Goal: Use online tool/utility: Use online tool/utility

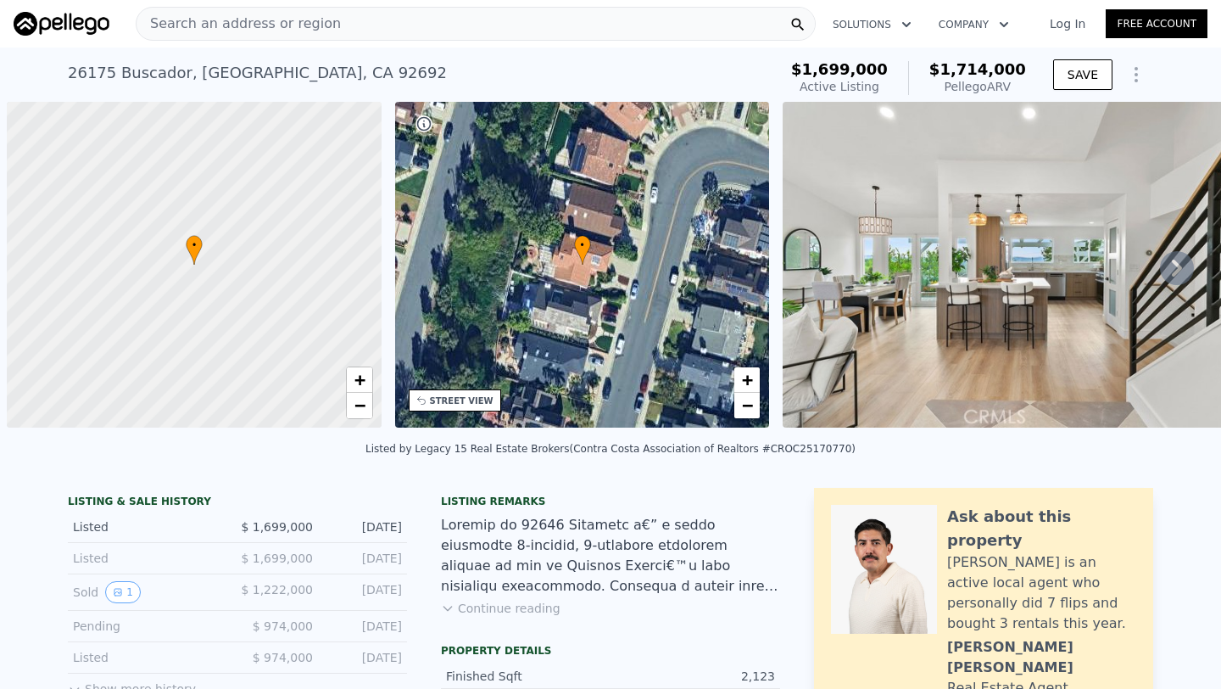
click at [263, 25] on span "Search an address or region" at bounding box center [239, 24] width 204 height 20
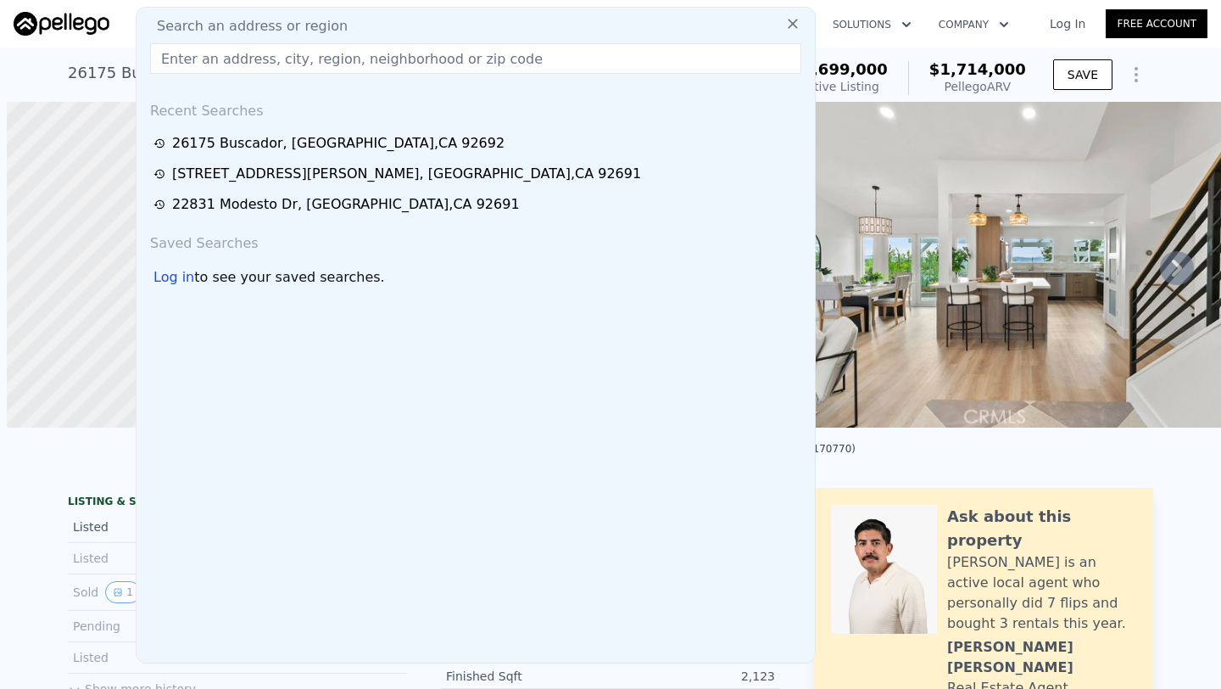
scroll to position [0, 412]
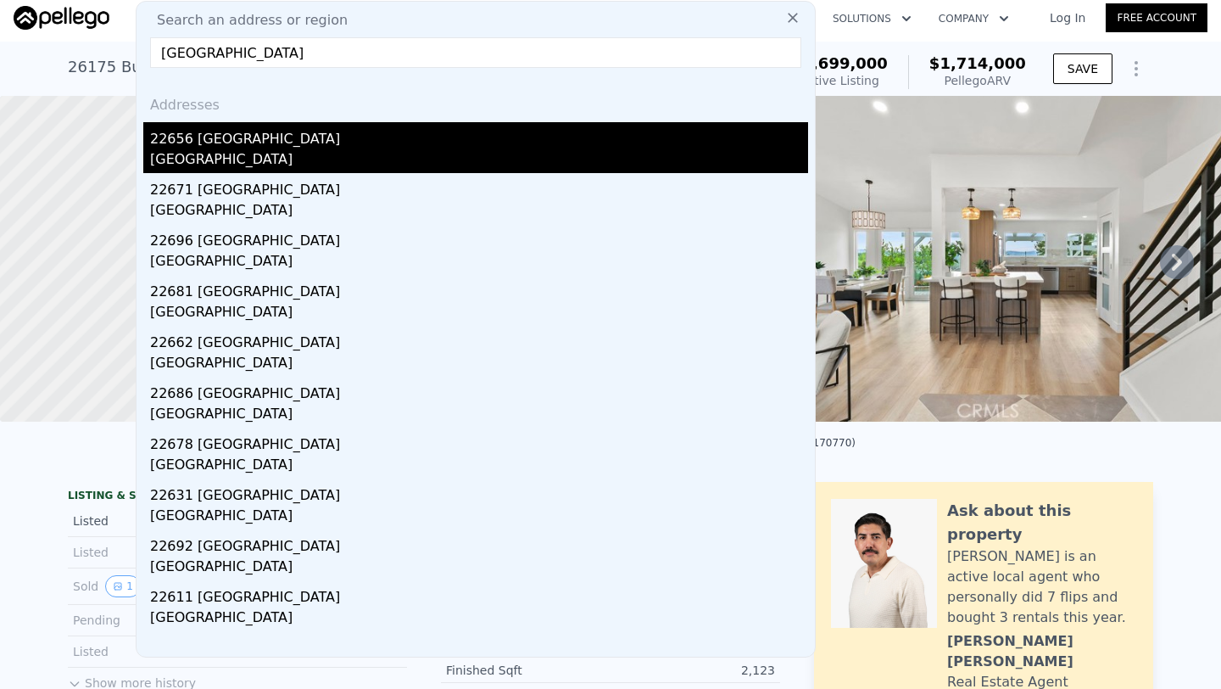
type input "[GEOGRAPHIC_DATA]"
click at [393, 144] on div "22656 [GEOGRAPHIC_DATA]" at bounding box center [479, 135] width 658 height 27
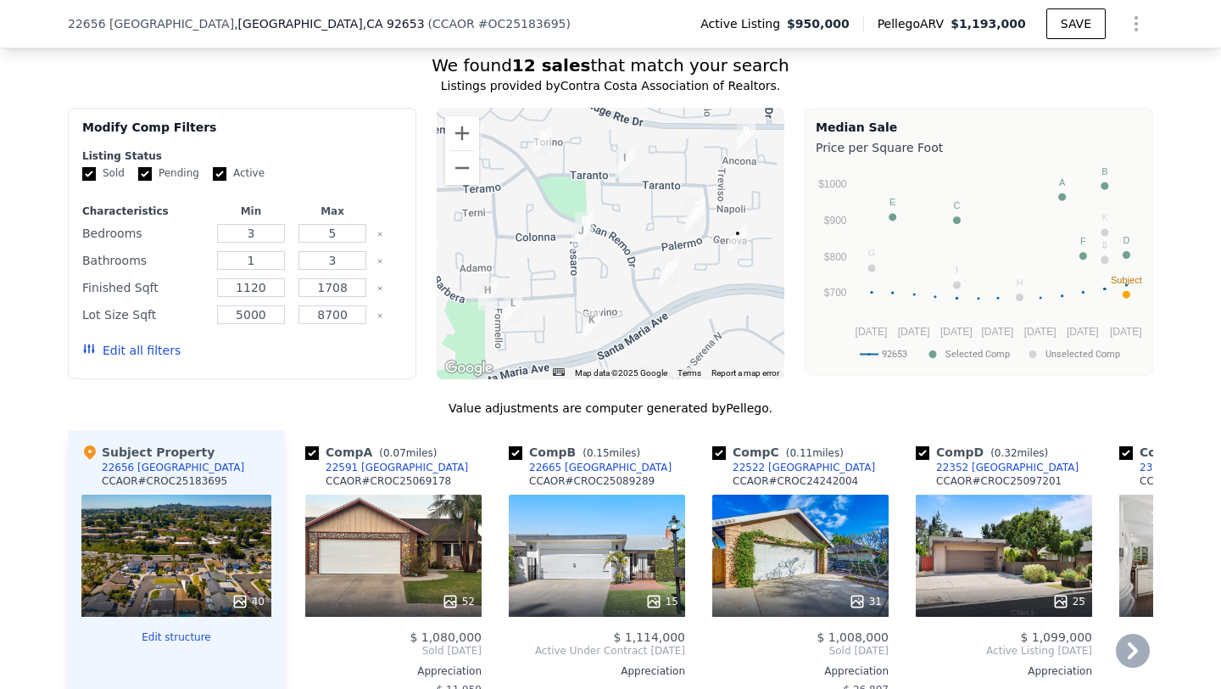
scroll to position [1337, 0]
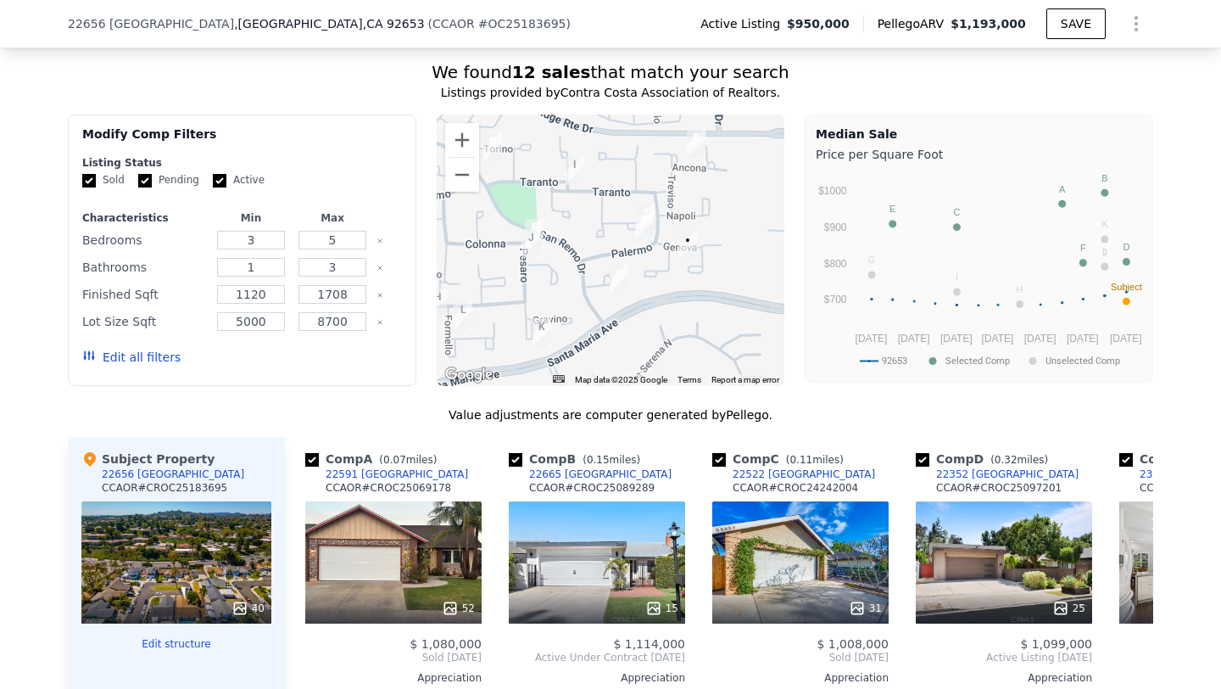
drag, startPoint x: 665, startPoint y: 292, endPoint x: 613, endPoint y: 292, distance: 51.7
click at [613, 292] on img "22522 Rimini" at bounding box center [619, 279] width 19 height 29
click at [406, 542] on div "52" at bounding box center [393, 562] width 176 height 122
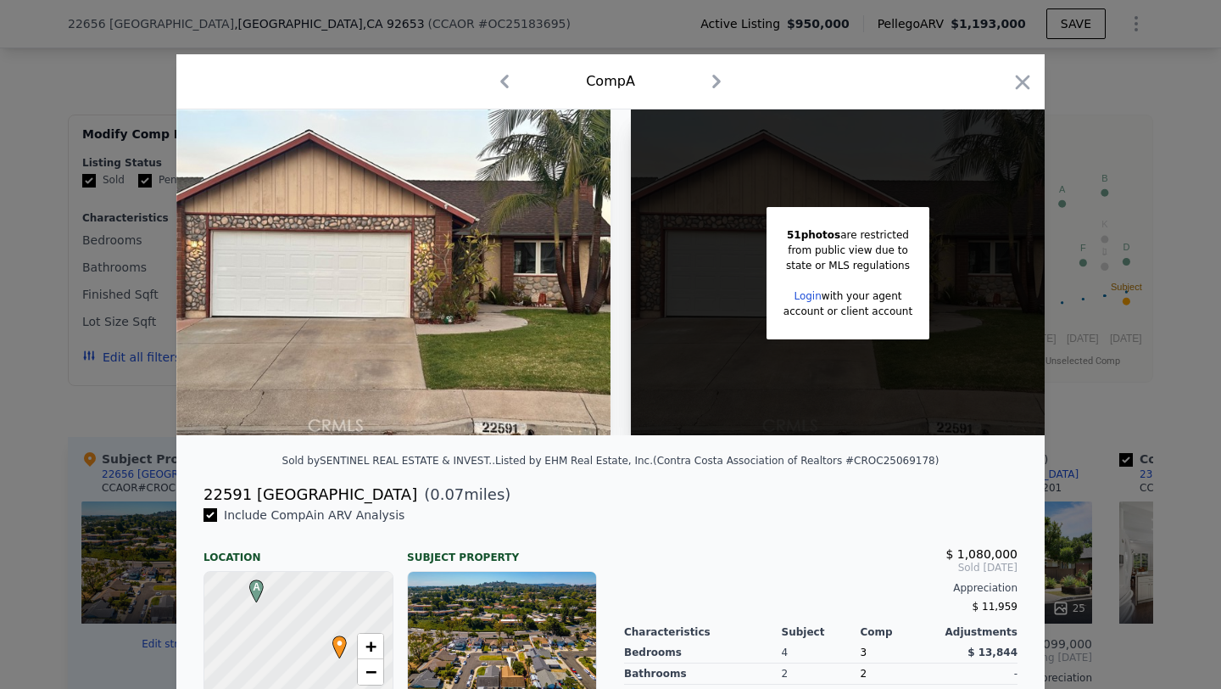
click at [1024, 70] on div "Comp A" at bounding box center [610, 81] width 841 height 27
click at [1025, 77] on icon "button" at bounding box center [1023, 82] width 24 height 24
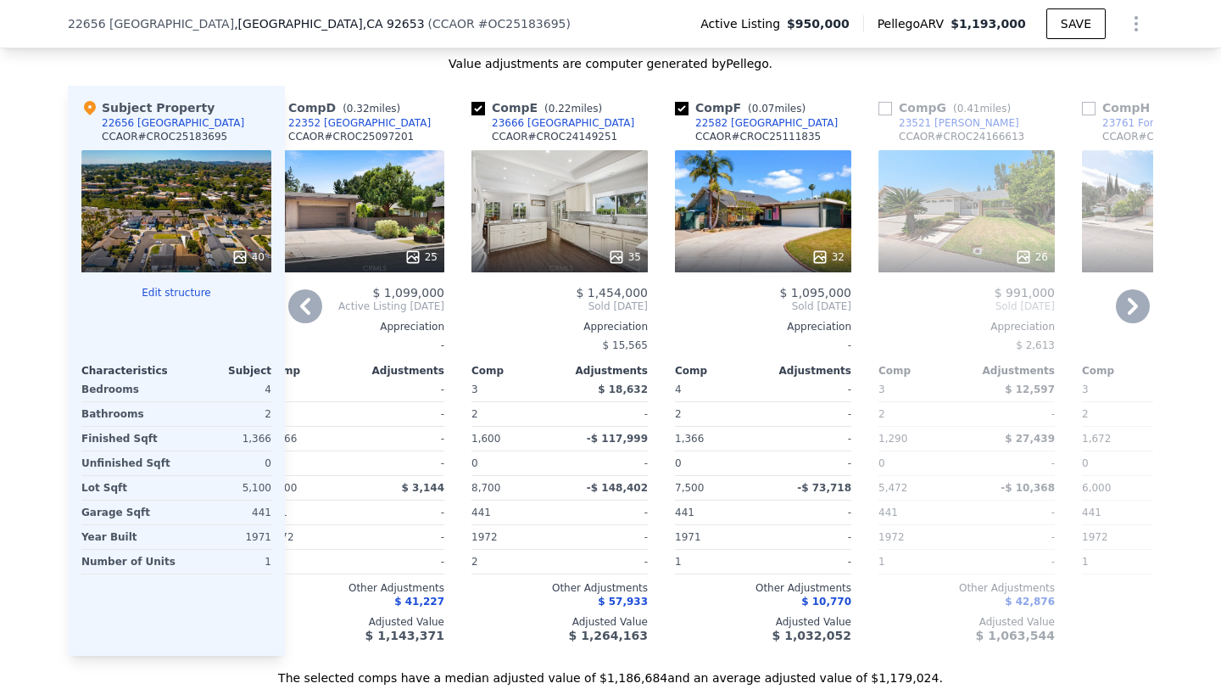
scroll to position [1692, 0]
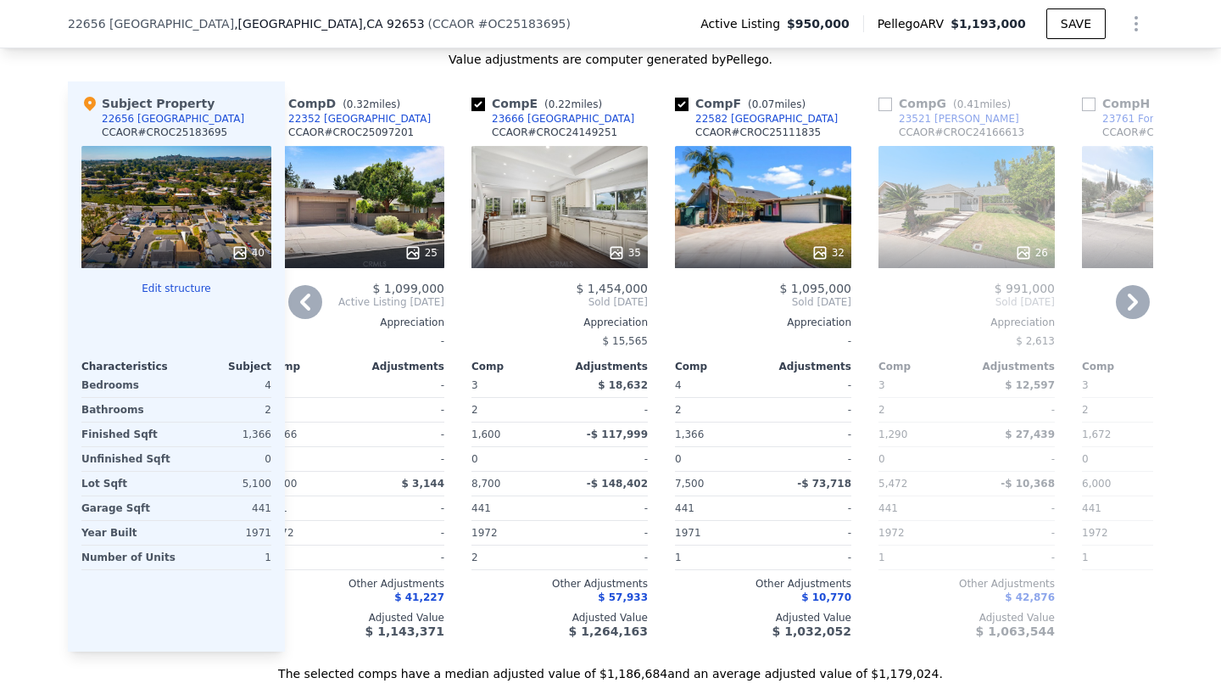
click at [773, 235] on div "32" at bounding box center [763, 207] width 176 height 122
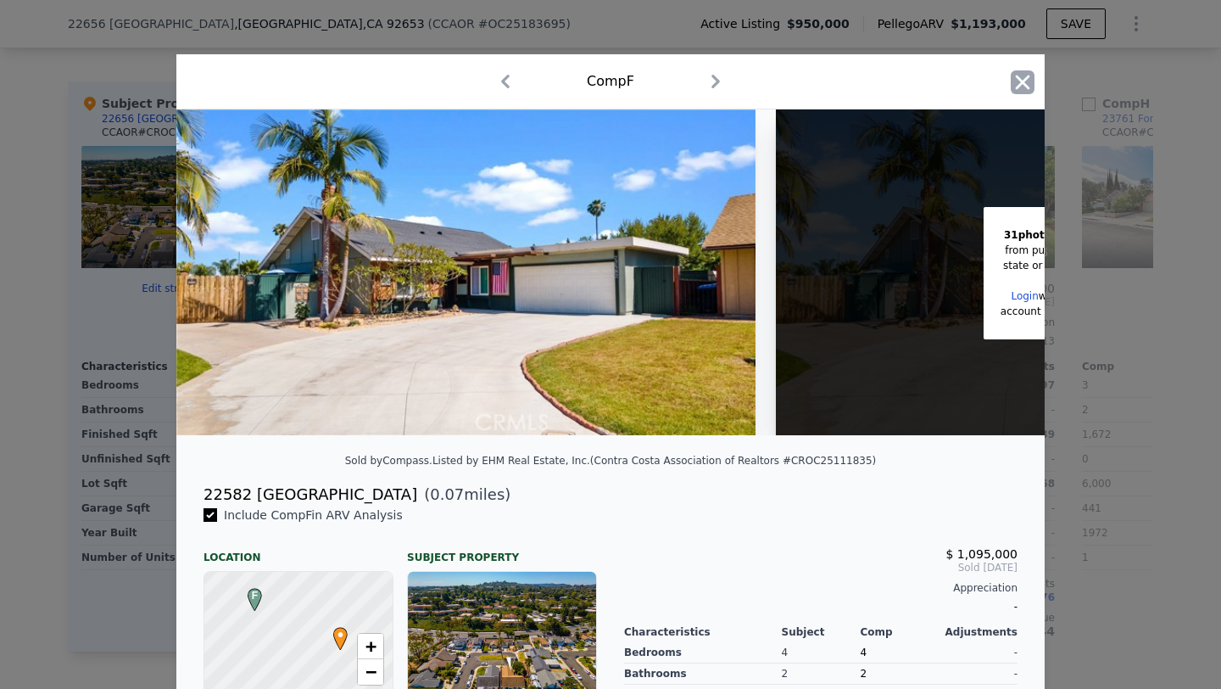
click at [1017, 73] on icon "button" at bounding box center [1023, 82] width 24 height 24
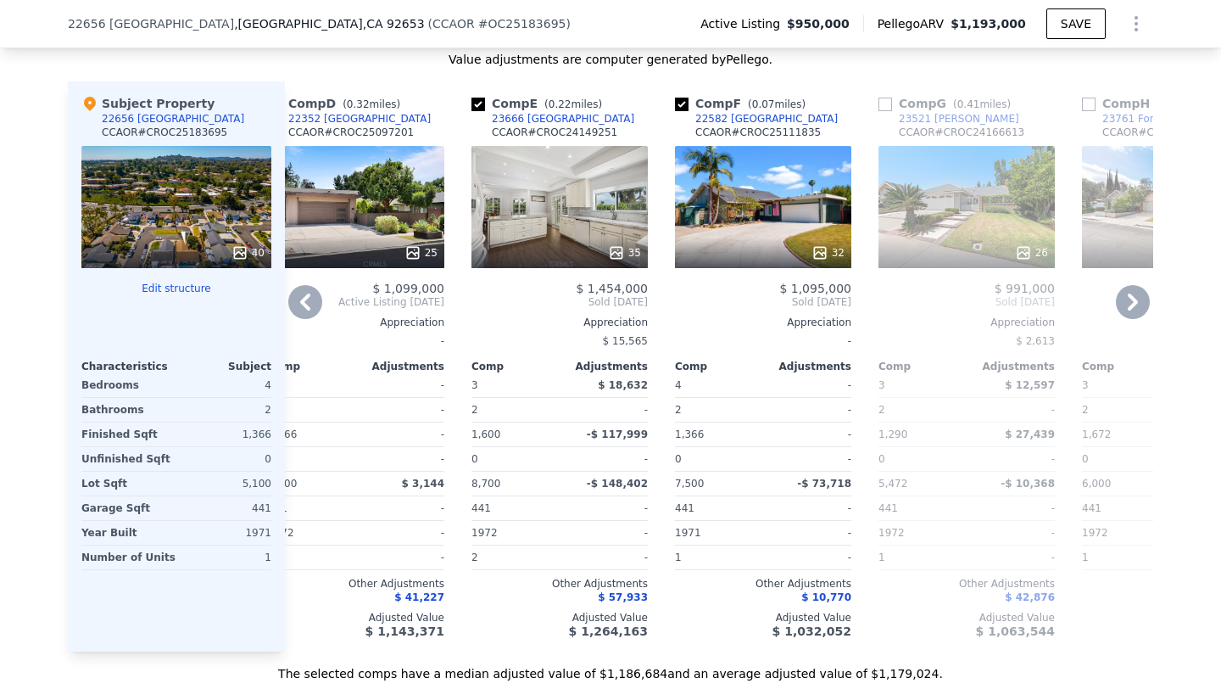
drag, startPoint x: 775, startPoint y: 116, endPoint x: 792, endPoint y: 120, distance: 17.5
click at [792, 120] on div "Comp F ( 0.07 miles) 22582 [GEOGRAPHIC_DATA] CCAOR # CROC25111835" at bounding box center [763, 120] width 176 height 51
copy div "22582 [GEOGRAPHIC_DATA]"
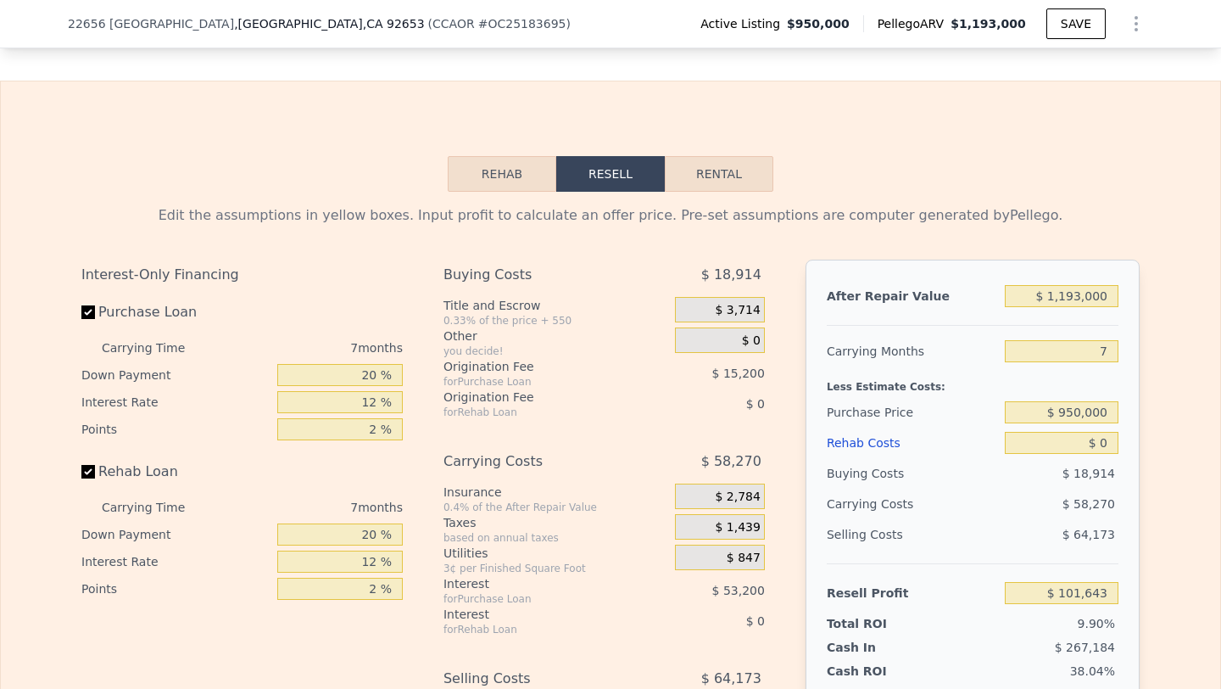
scroll to position [2380, 0]
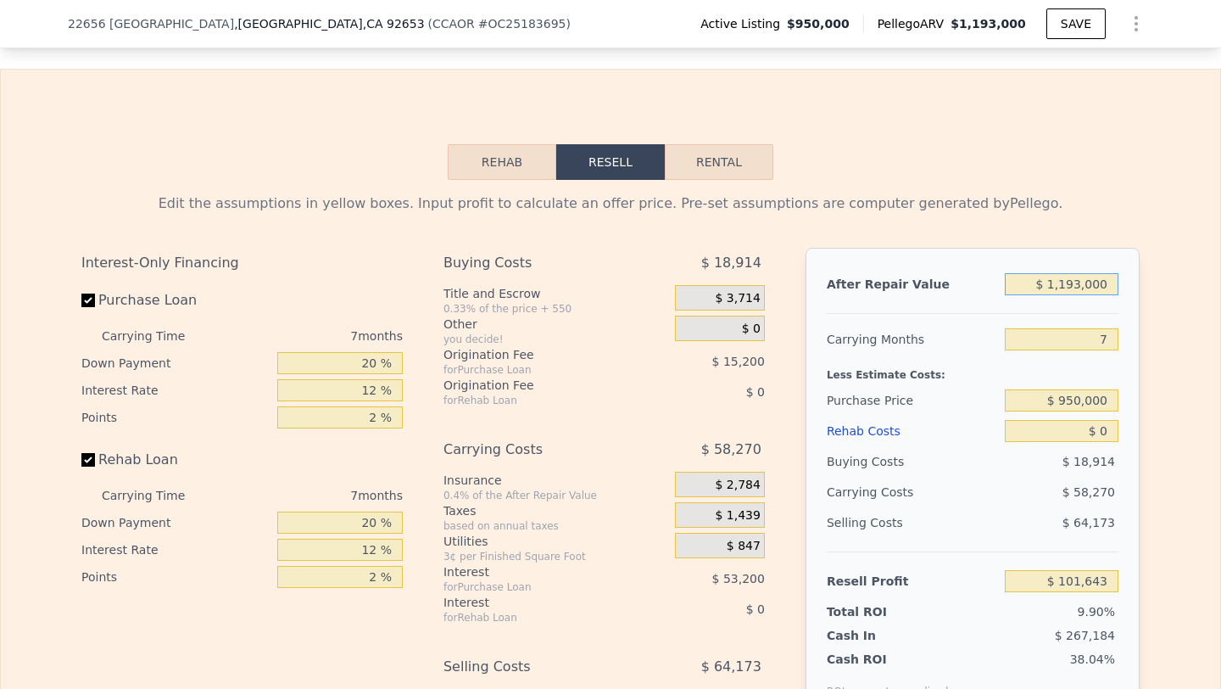
click at [1071, 287] on input "$ 1,193,000" at bounding box center [1062, 284] width 114 height 22
type input "$ 11"
type input "-$ 1,024,939"
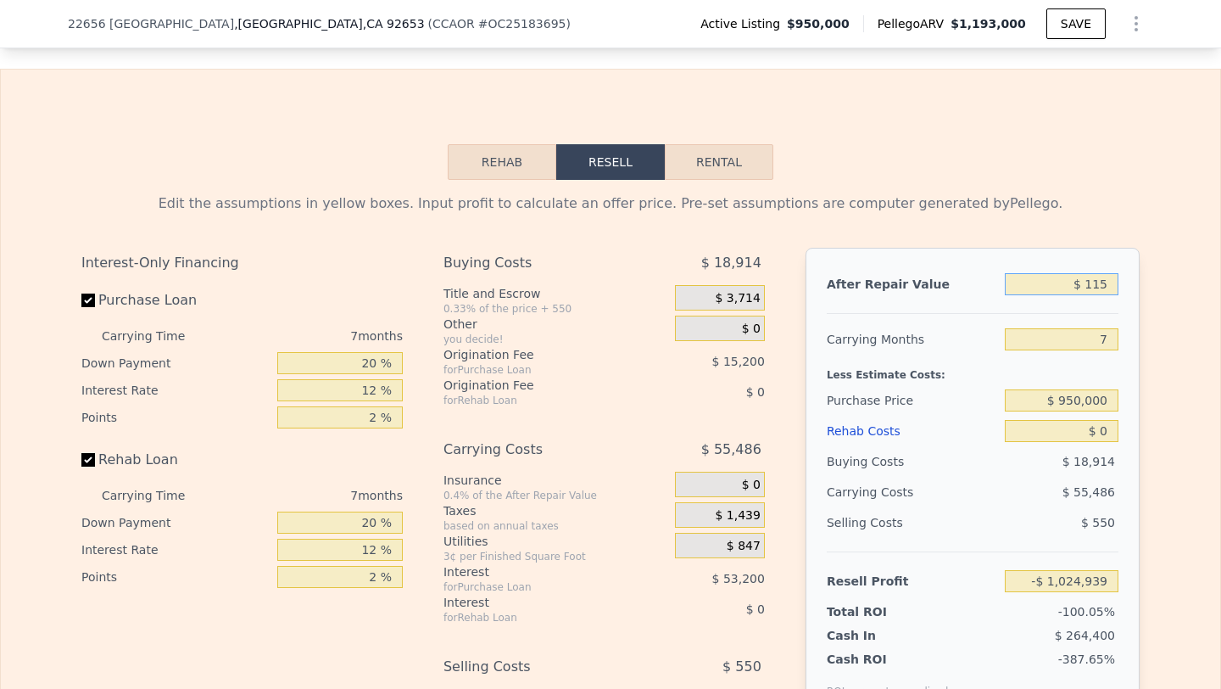
type input "$ 1,150"
type input "-$ 1,023,865"
type input "$ 11,500"
type input "-$ 1,014,091"
type input "$ 115,000"
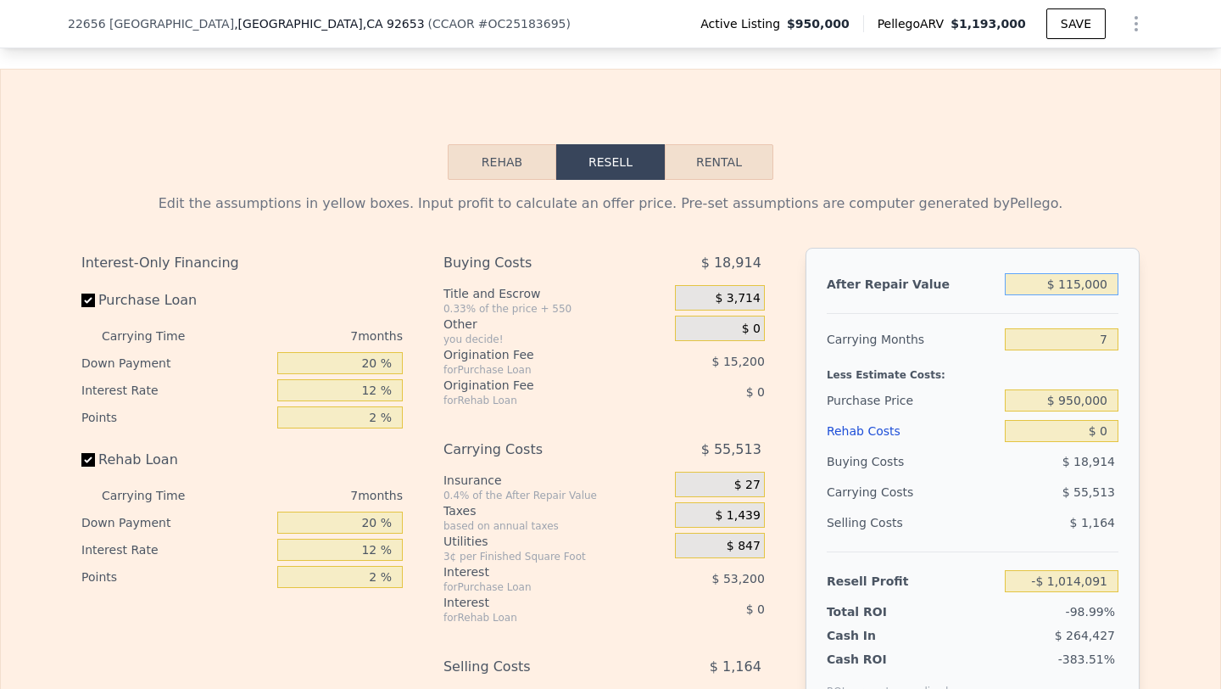
type input "-$ 916,351"
type input "$ 1,150,000"
type input "$ 61,037"
type input "$ 1,150,000"
click at [971, 427] on div "Rehab Costs" at bounding box center [912, 431] width 171 height 31
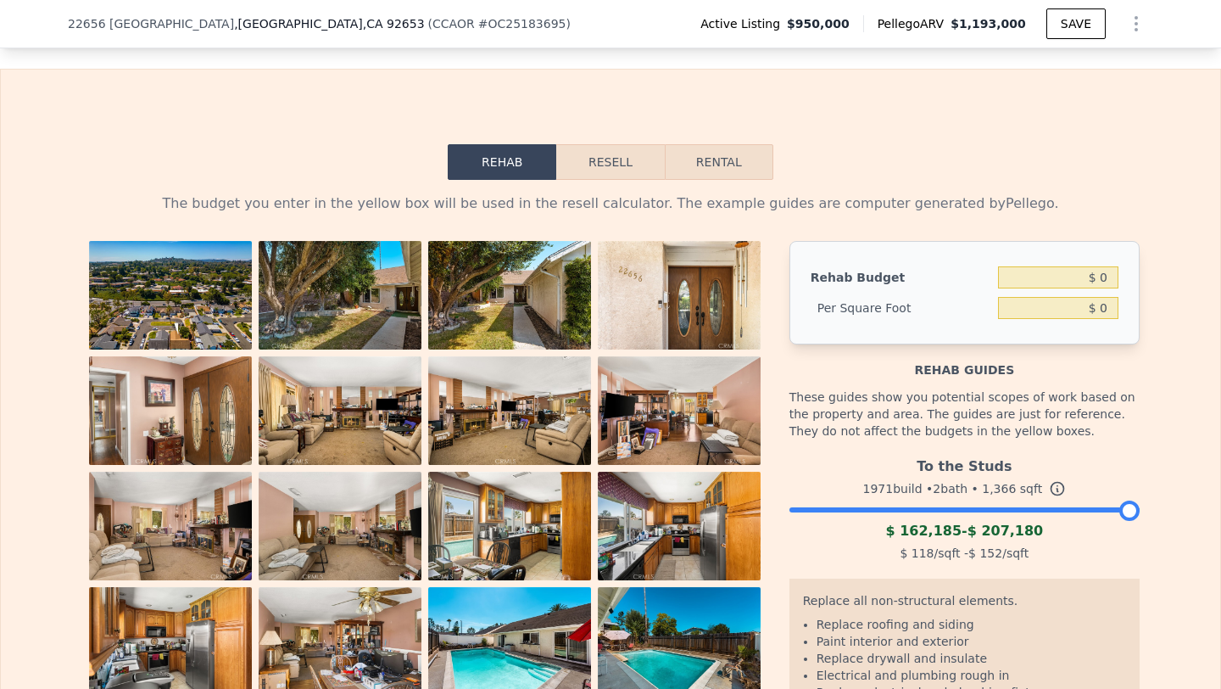
click at [623, 164] on button "Resell" at bounding box center [610, 162] width 108 height 36
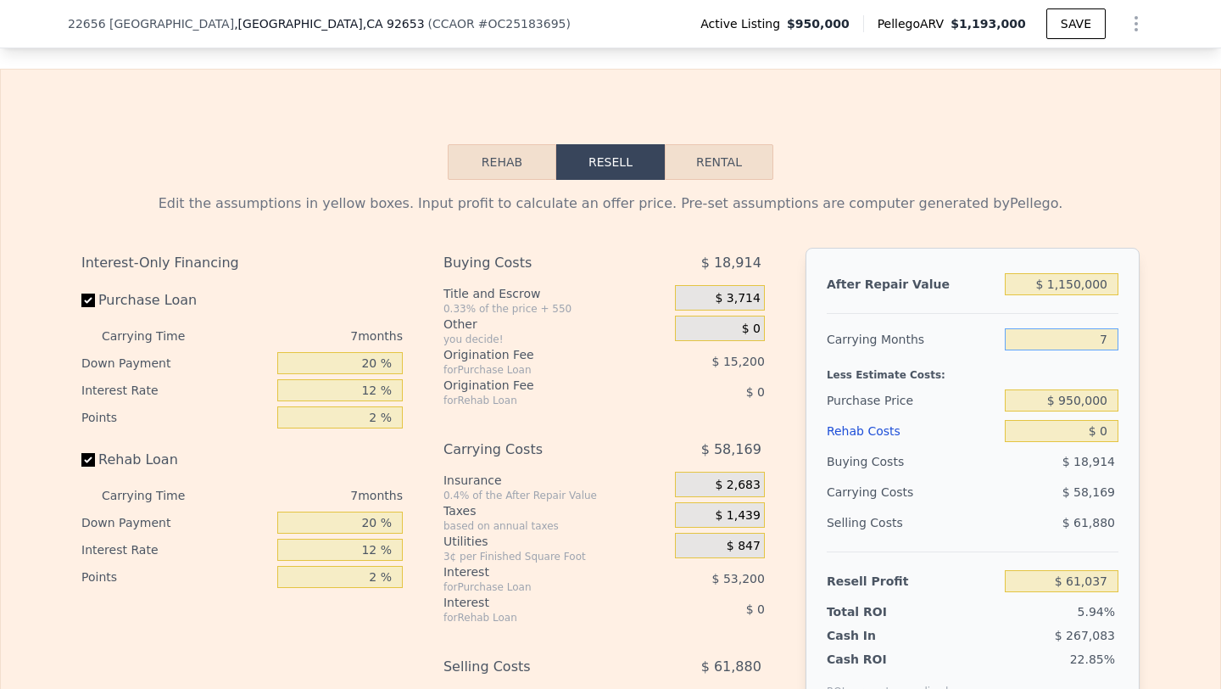
click at [1107, 337] on input "7" at bounding box center [1062, 339] width 114 height 22
type input "6"
type input "$ 69,346"
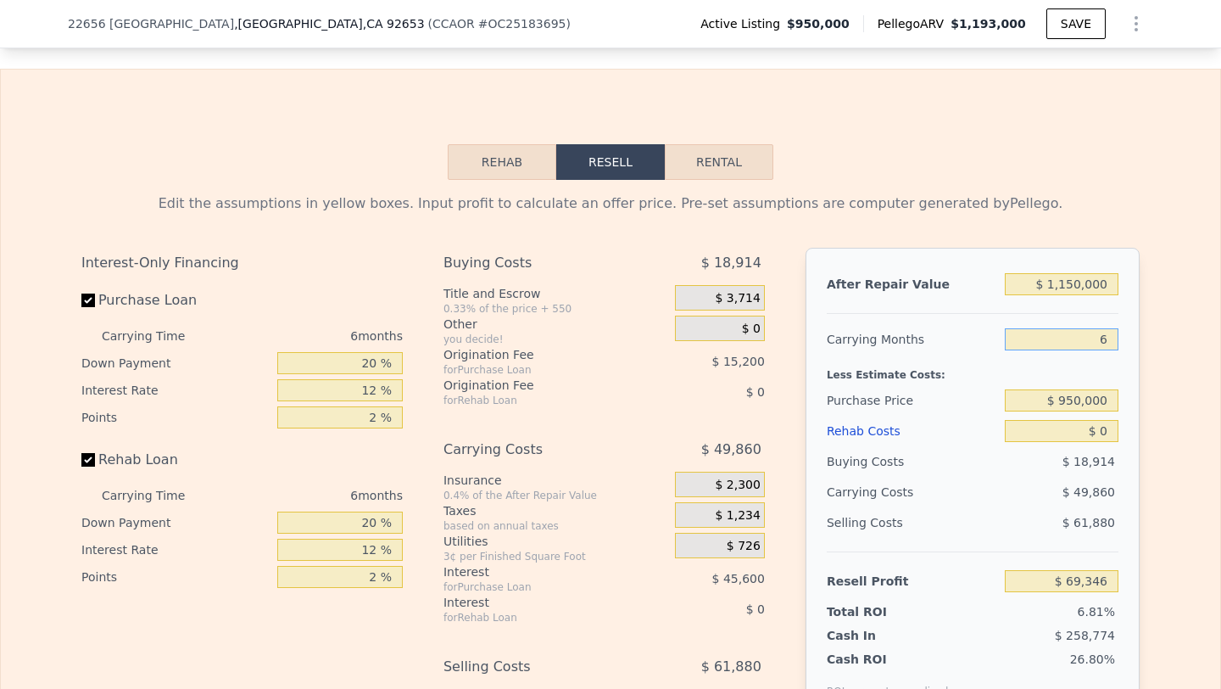
type input "6"
click at [1098, 422] on input "$ 0" at bounding box center [1062, 431] width 114 height 22
type input "$ 1"
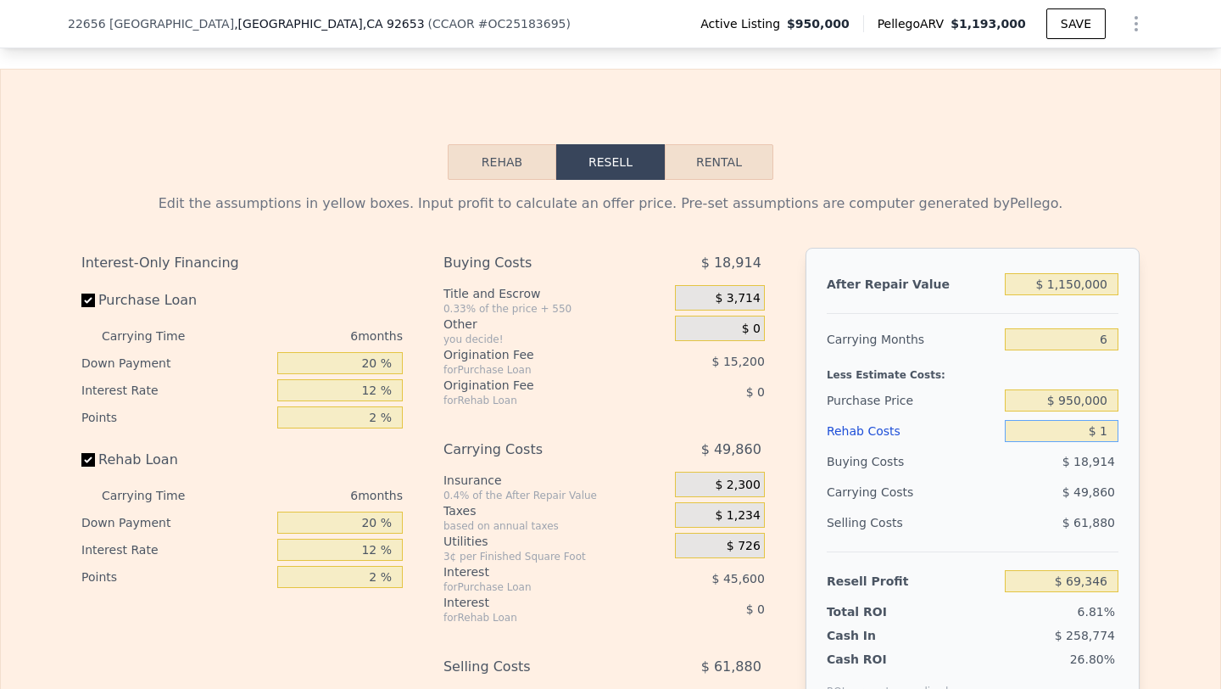
type input "$ 69,345"
type input "$ 15"
type input "$ 69,331"
type input "$ 150"
type input "$ 69,188"
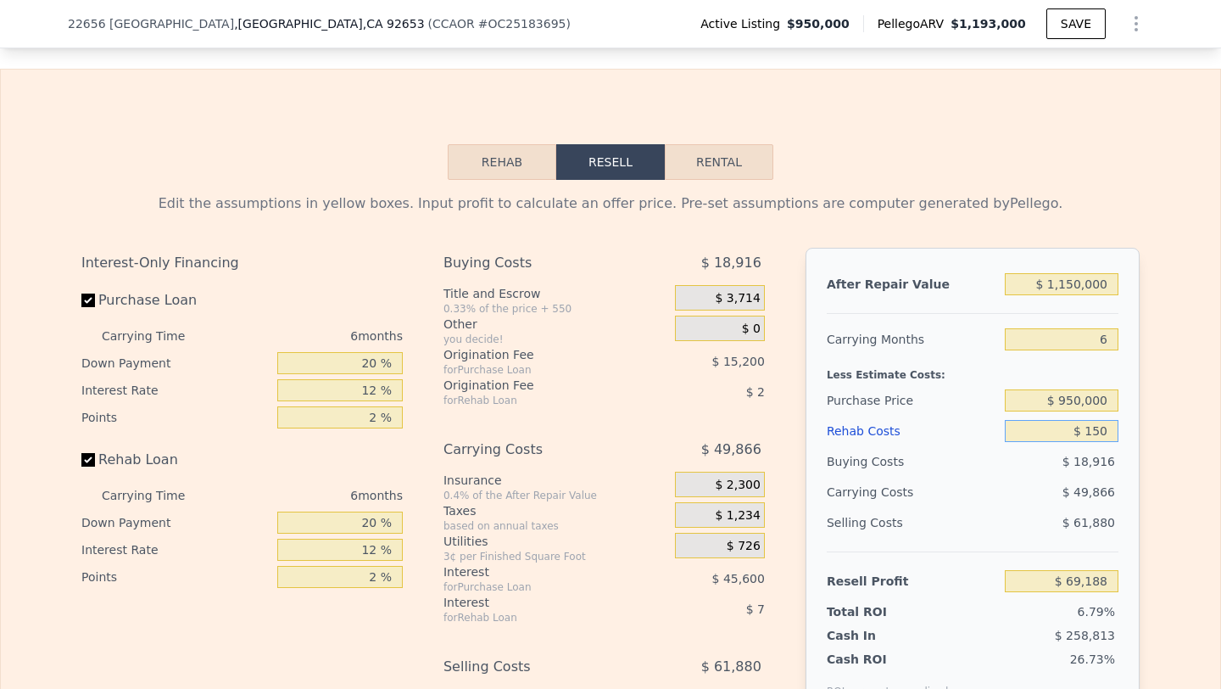
type input "$ 1,500"
type input "$ 67,750"
type input "$ 15,000"
type input "$ 53,386"
type input "$ 150,000"
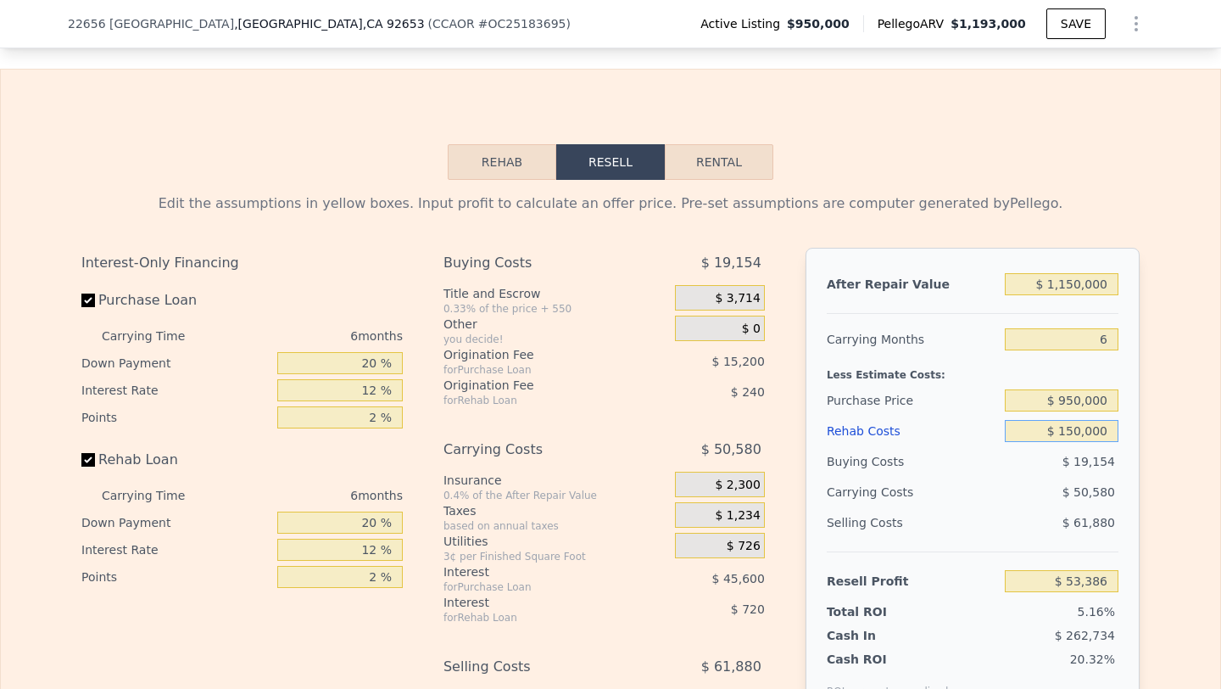
type input "-$ 90,254"
type input "$ 150,000"
click at [1026, 518] on div "$ 61,880" at bounding box center [1062, 522] width 115 height 31
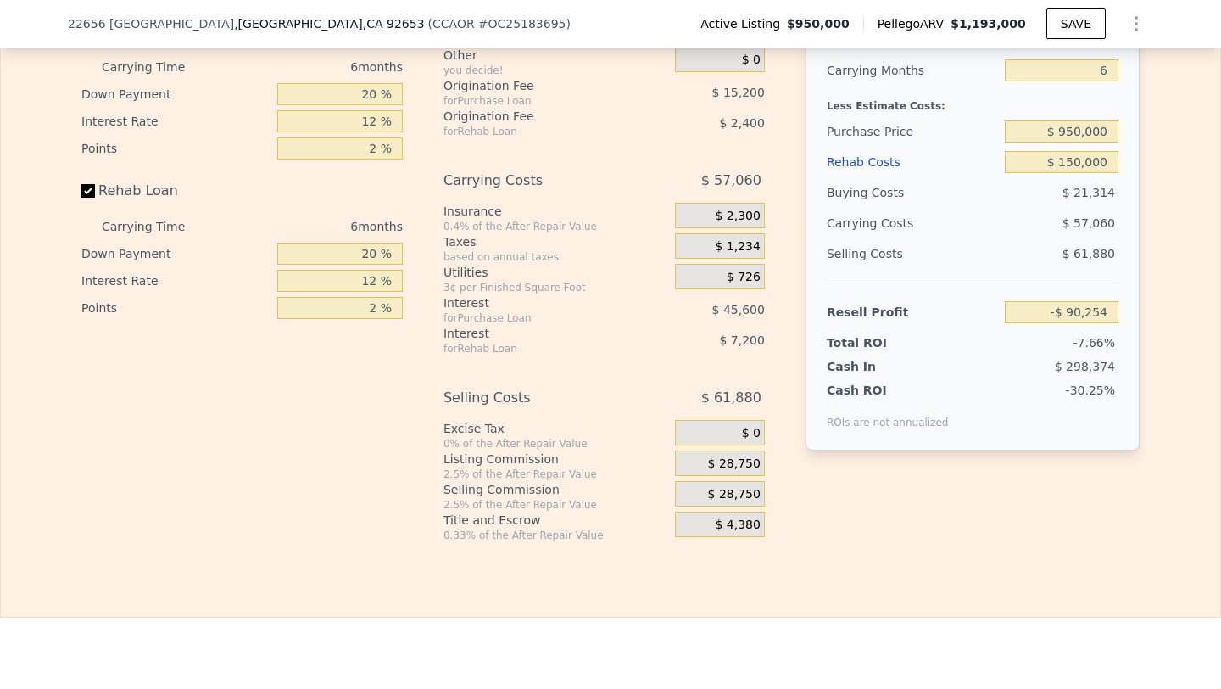
scroll to position [2653, 0]
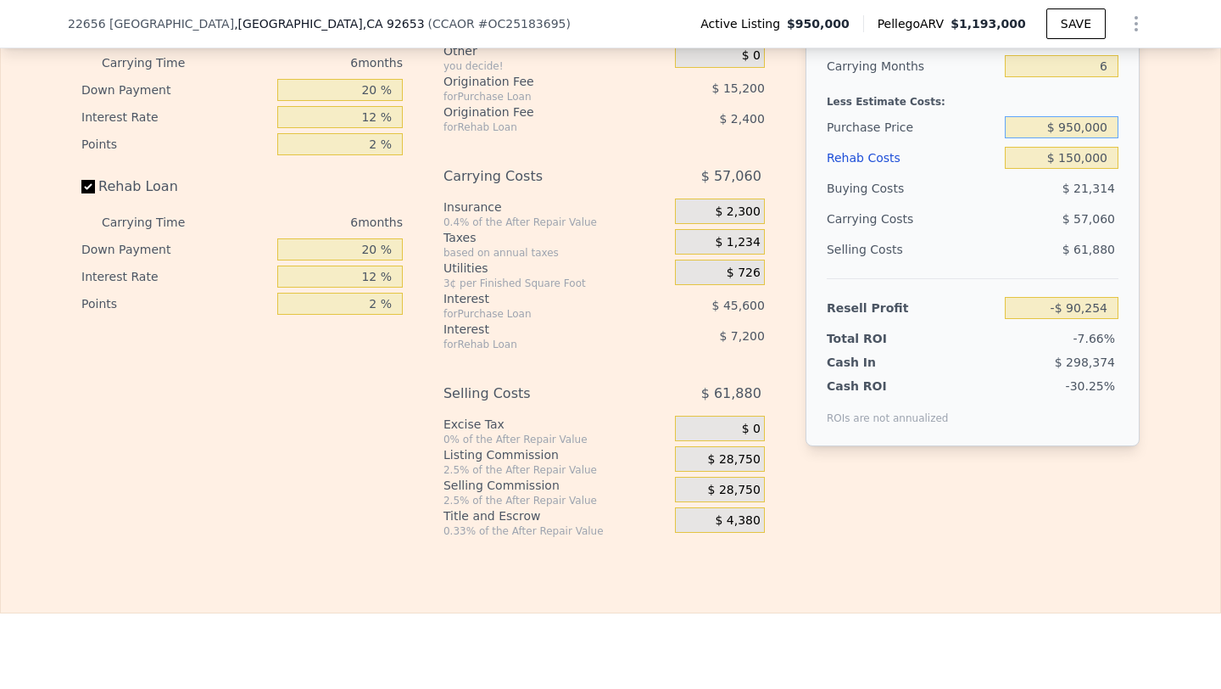
click at [1114, 121] on input "$ 950,000" at bounding box center [1062, 127] width 114 height 22
type input "$ 950,000"
click at [1030, 269] on div "Selling Costs $ 61,880" at bounding box center [973, 256] width 292 height 44
click at [739, 491] on span "$ 28,750" at bounding box center [734, 490] width 53 height 15
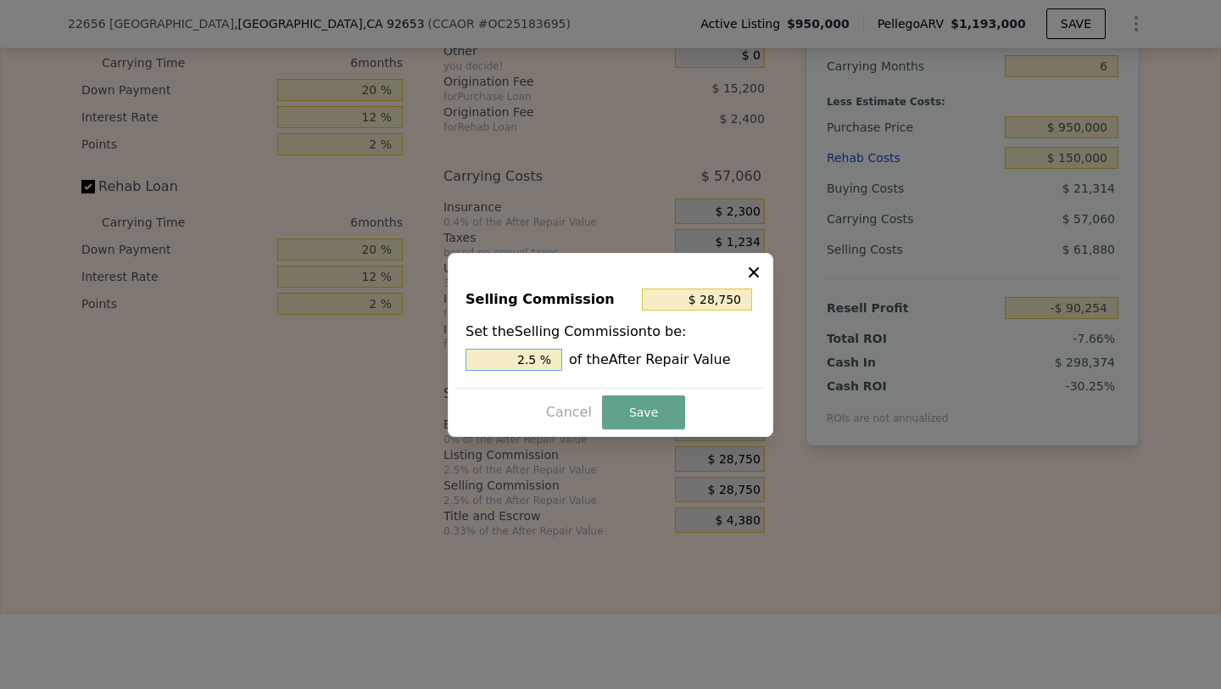
click at [518, 360] on input "2.5 %" at bounding box center [514, 360] width 97 height 22
type input "$ 0"
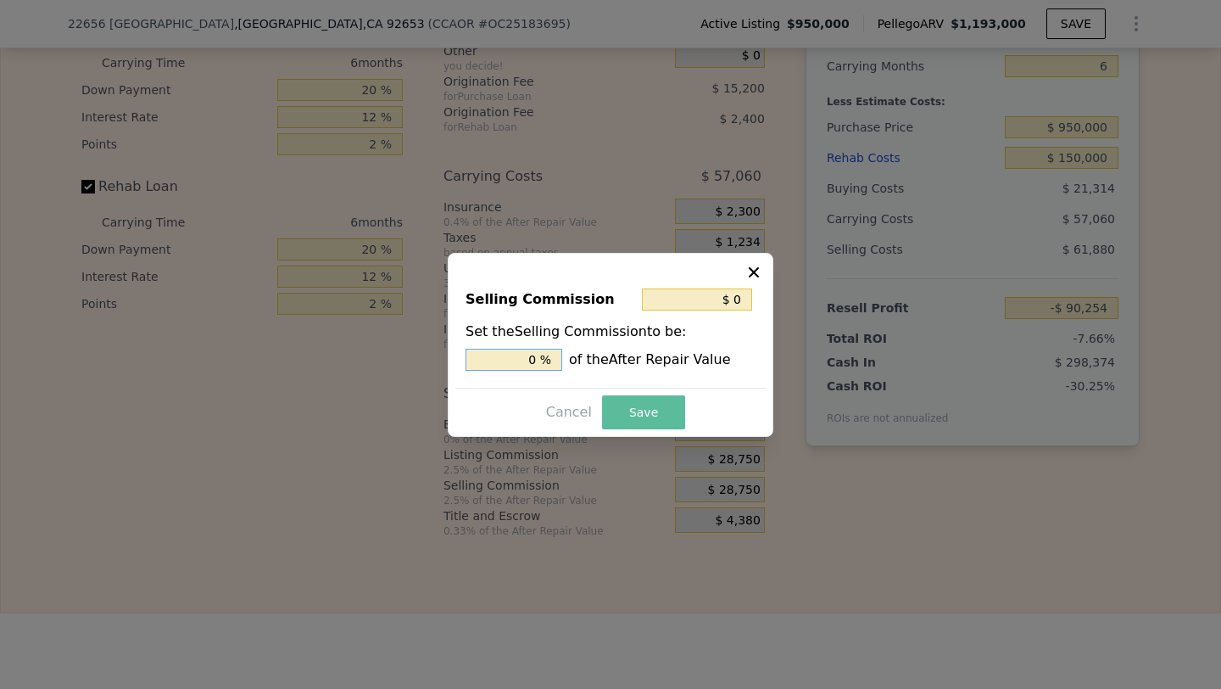
type input "0 %"
click at [649, 411] on button "Save" at bounding box center [643, 412] width 83 height 34
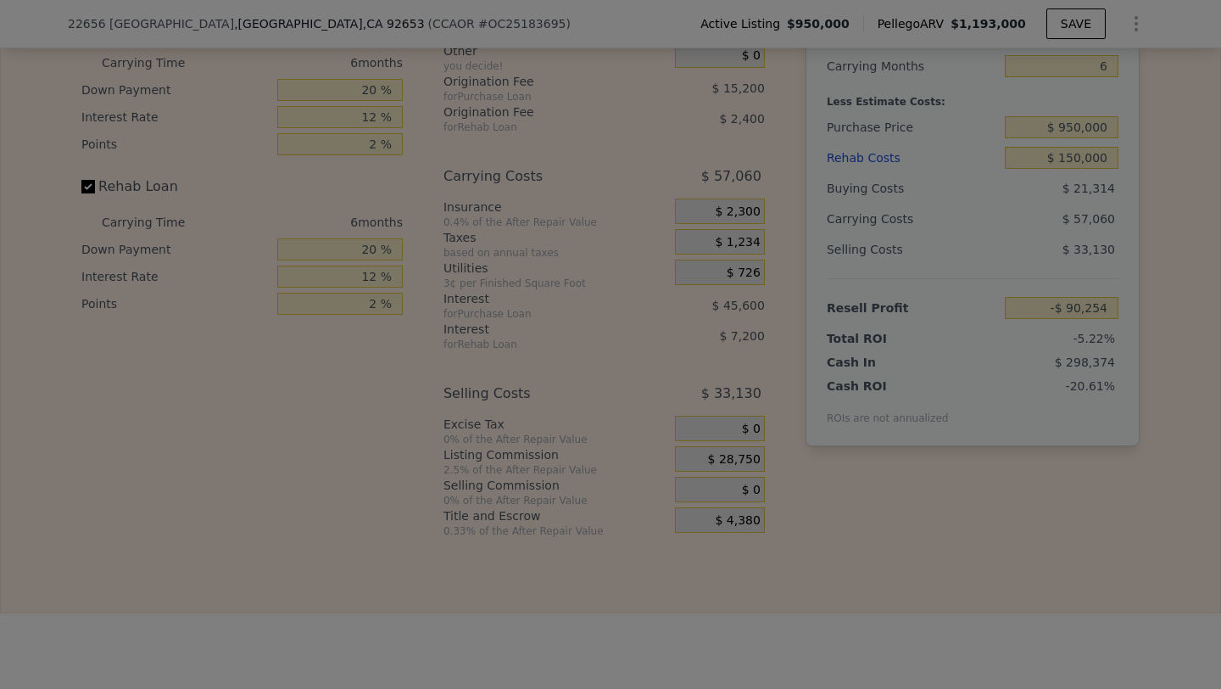
type input "-$ 61,504"
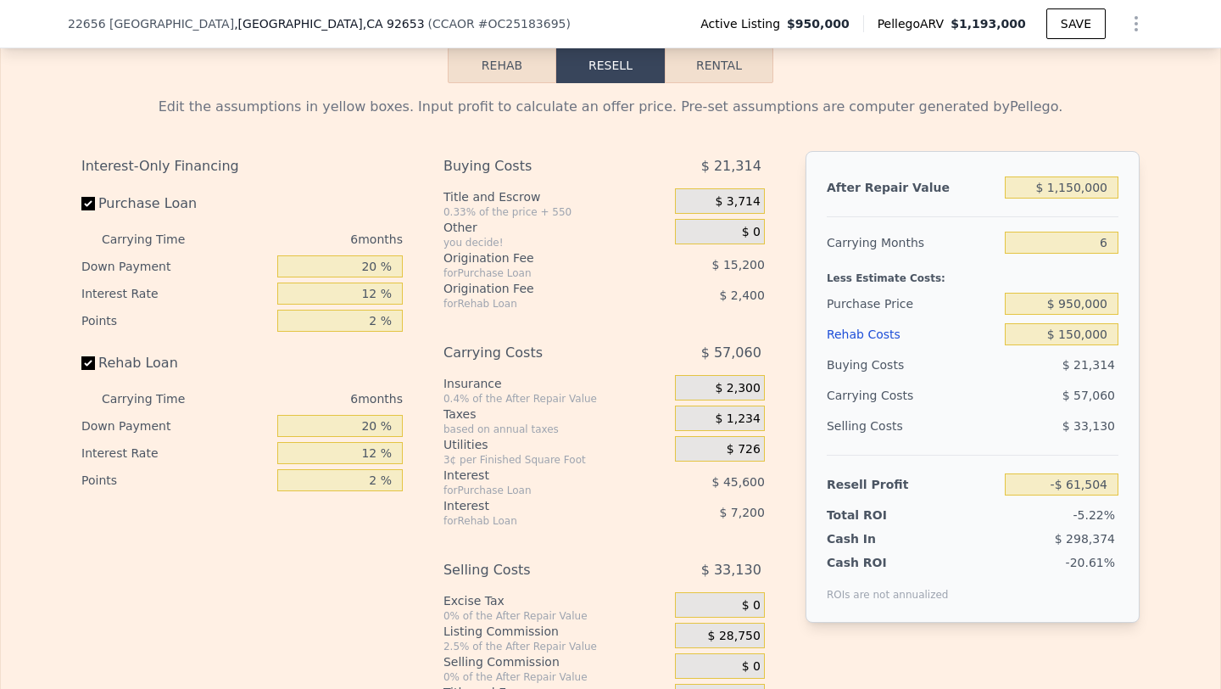
scroll to position [2471, 0]
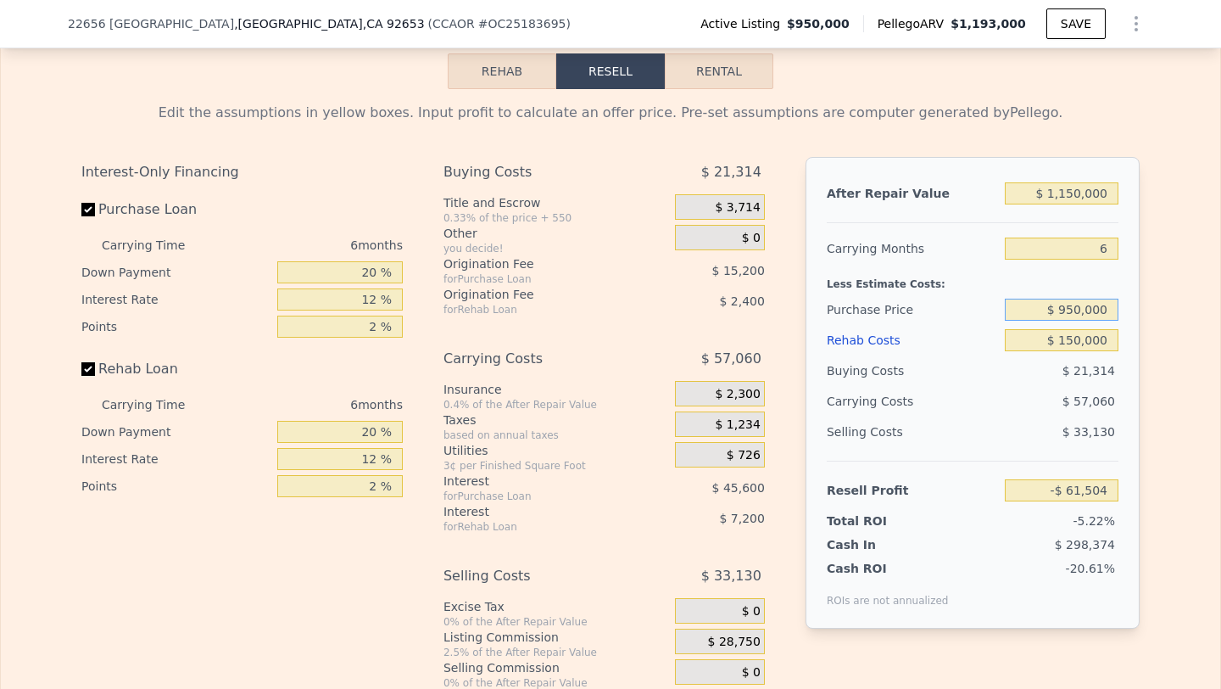
click at [1080, 313] on input "$ 950,000" at bounding box center [1062, 310] width 114 height 22
type input "$ 850,000"
click at [1019, 410] on div "$ 57,060" at bounding box center [1029, 401] width 179 height 31
type input "$ 45,229"
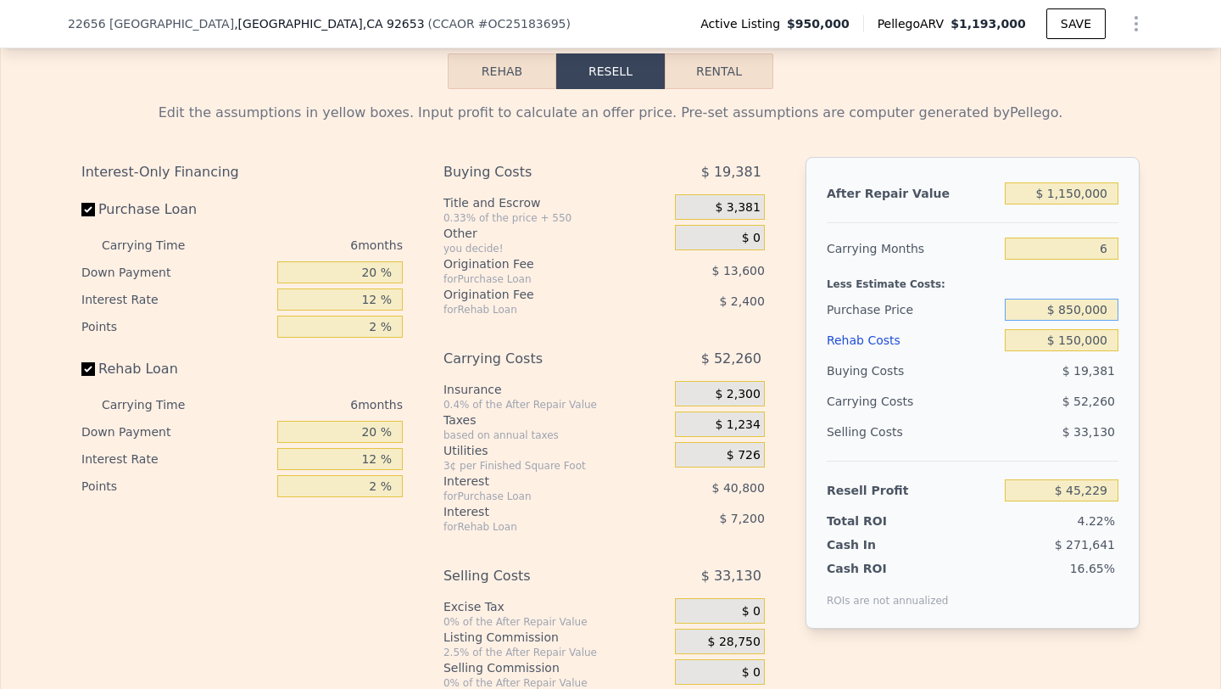
click at [1082, 310] on input "$ 850,000" at bounding box center [1062, 310] width 114 height 22
type input "$ 825,000"
click at [1064, 419] on div "$ 33,130" at bounding box center [1062, 431] width 115 height 31
type input "$ 71,913"
click at [1081, 304] on input "$ 825,000" at bounding box center [1062, 310] width 114 height 22
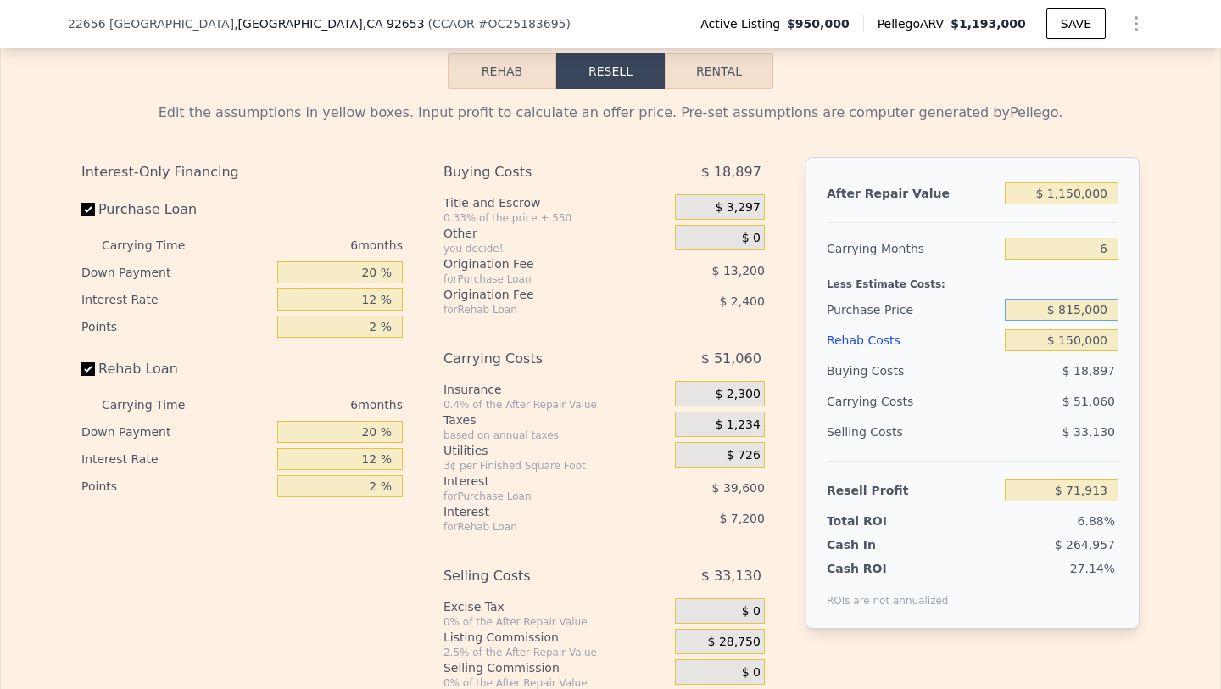
type input "$ 815,000"
click at [1053, 386] on div "$ 51,060" at bounding box center [1029, 401] width 179 height 31
type input "$ 82,586"
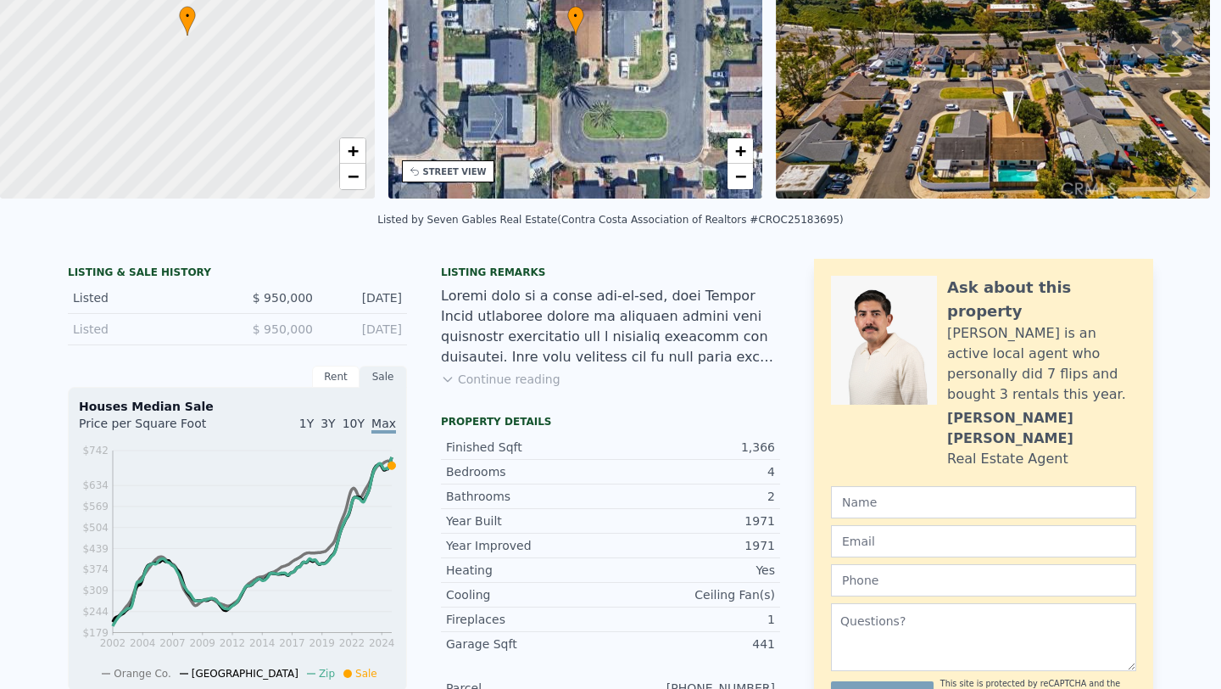
scroll to position [0, 0]
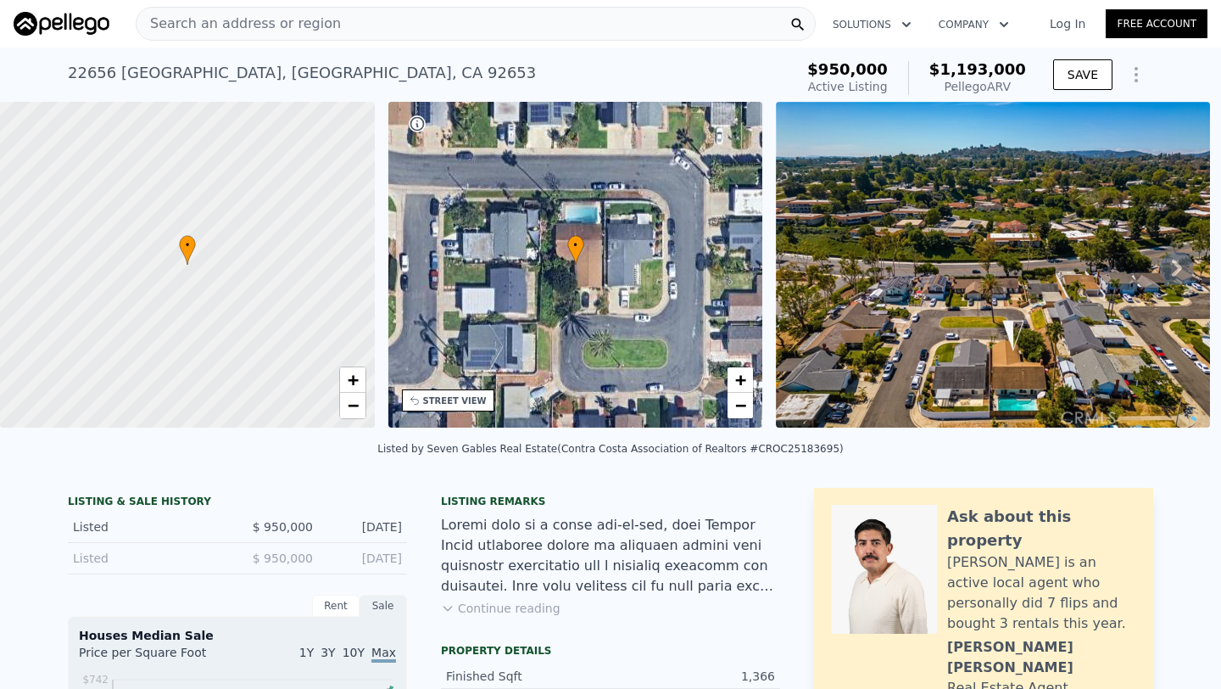
click at [489, 24] on div "Search an address or region" at bounding box center [476, 24] width 680 height 34
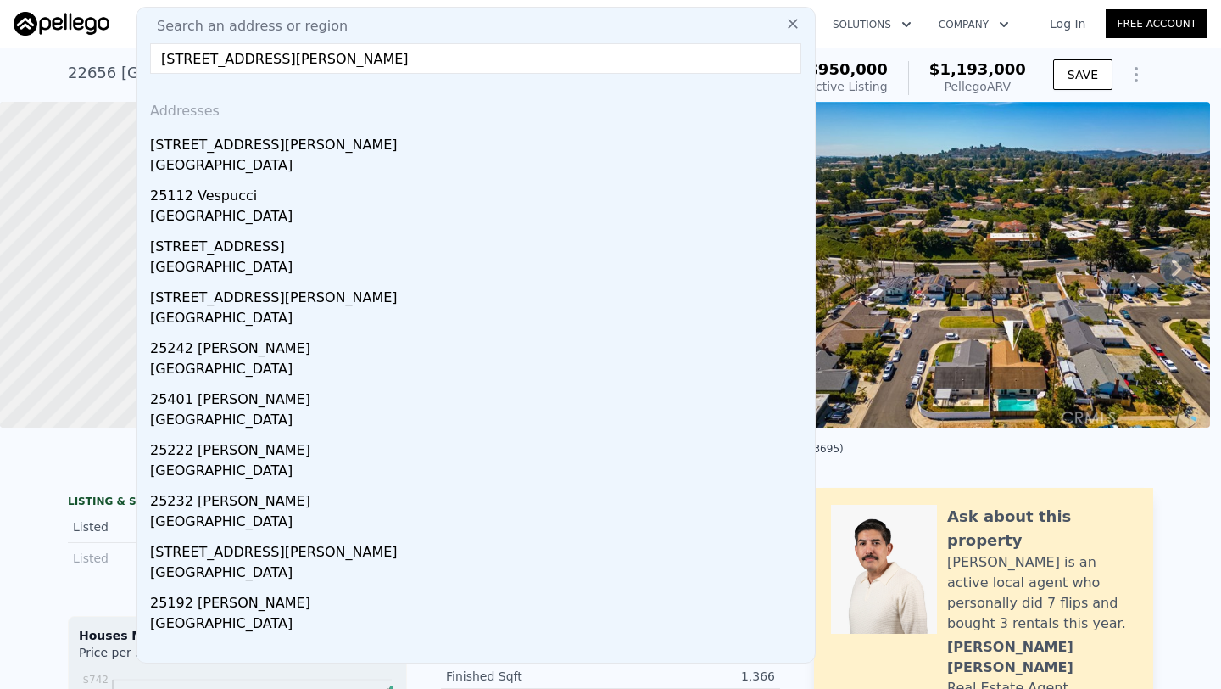
type input "[STREET_ADDRESS][PERSON_NAME]"
click at [359, 152] on div "[STREET_ADDRESS][PERSON_NAME]" at bounding box center [479, 141] width 658 height 27
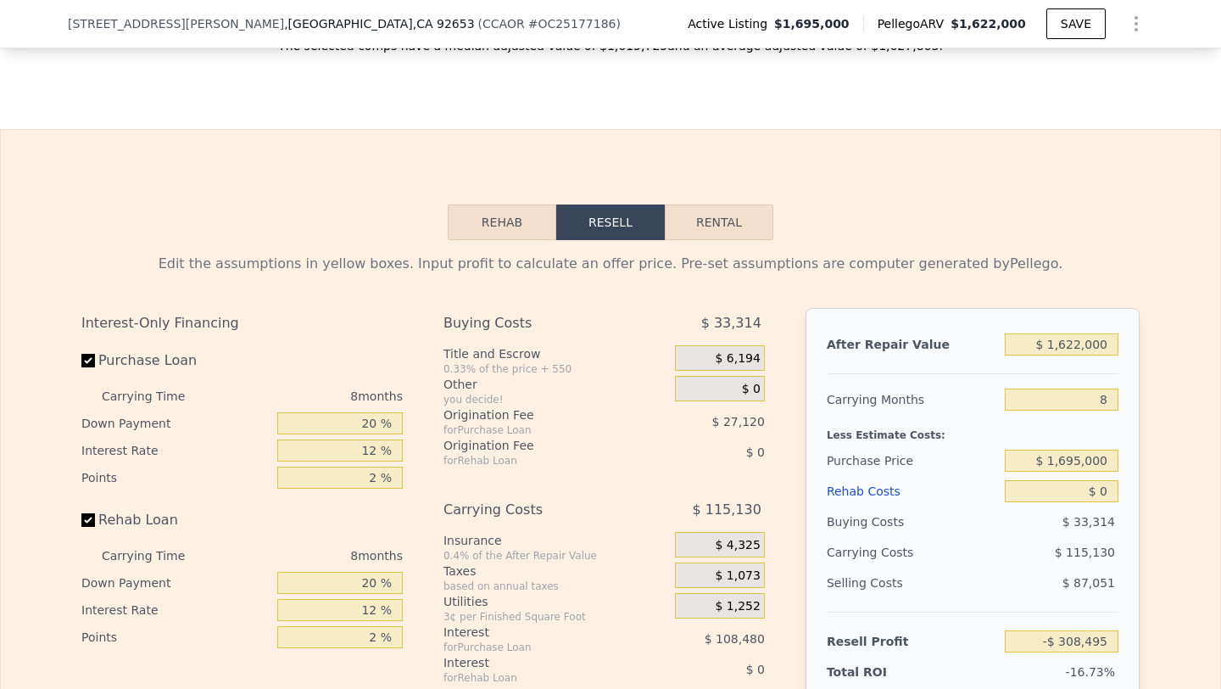
scroll to position [2476, 0]
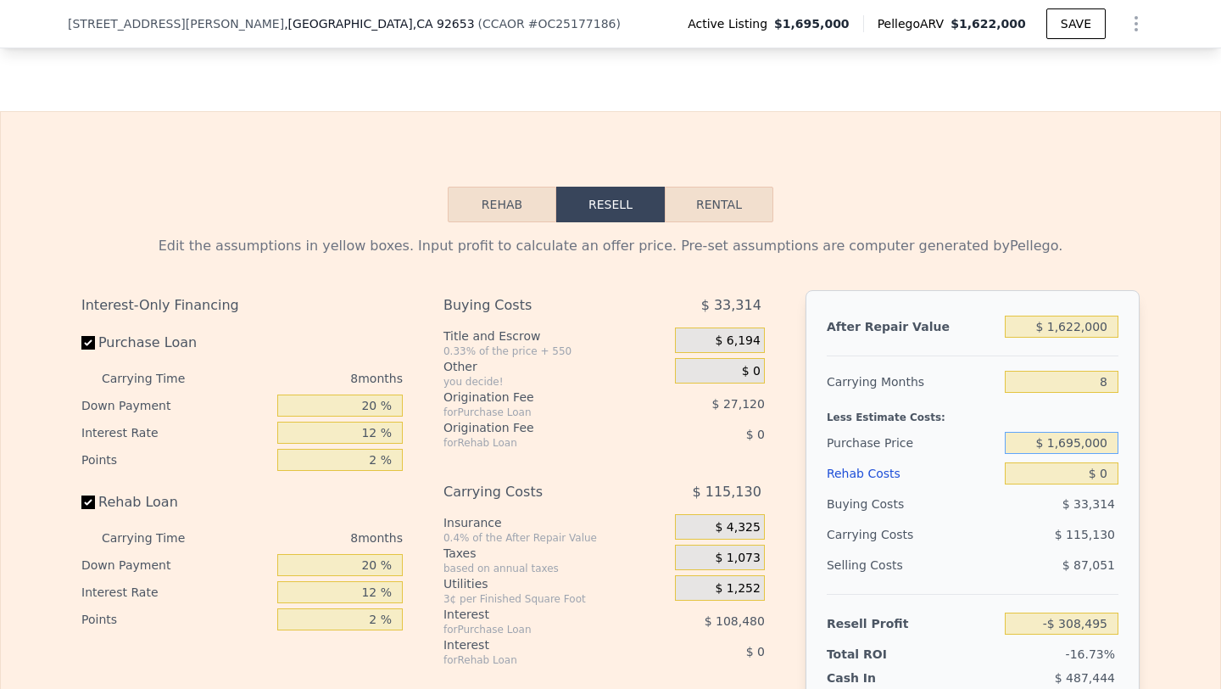
click at [1083, 436] on input "$ 1,695,000" at bounding box center [1062, 443] width 114 height 22
type input "$ 1,230,000"
type input "$ 195,253"
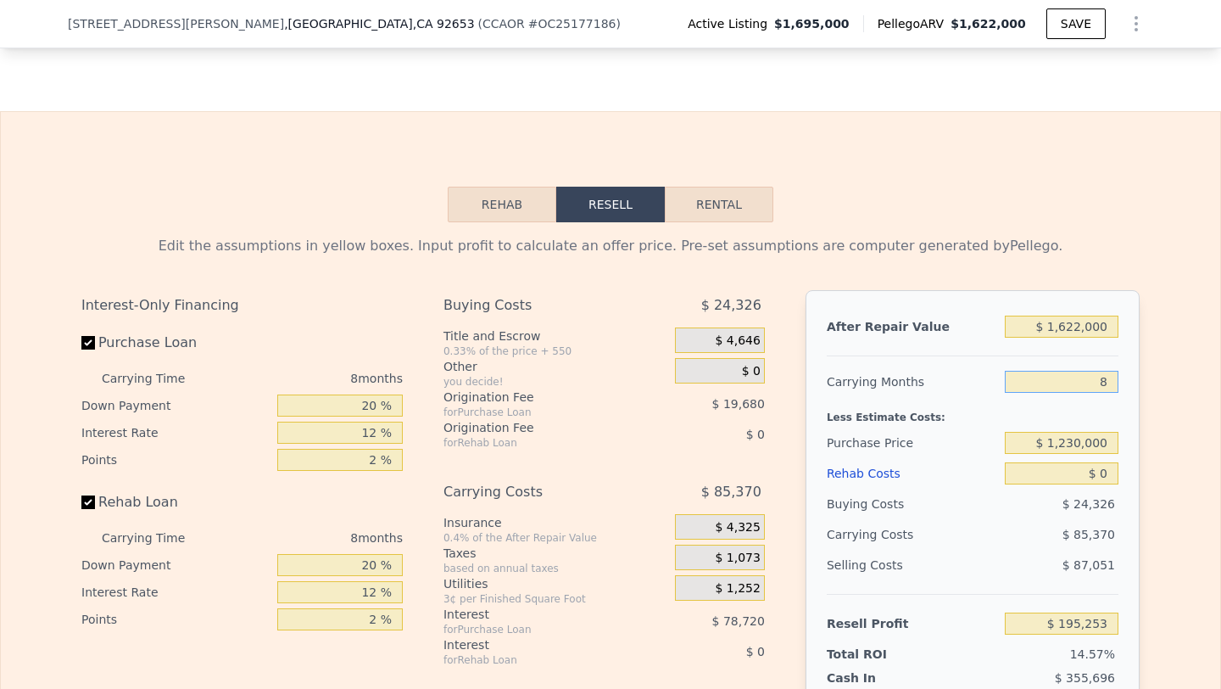
click at [1098, 381] on input "8" at bounding box center [1062, 382] width 114 height 22
type input "6"
type input "$ 216,595"
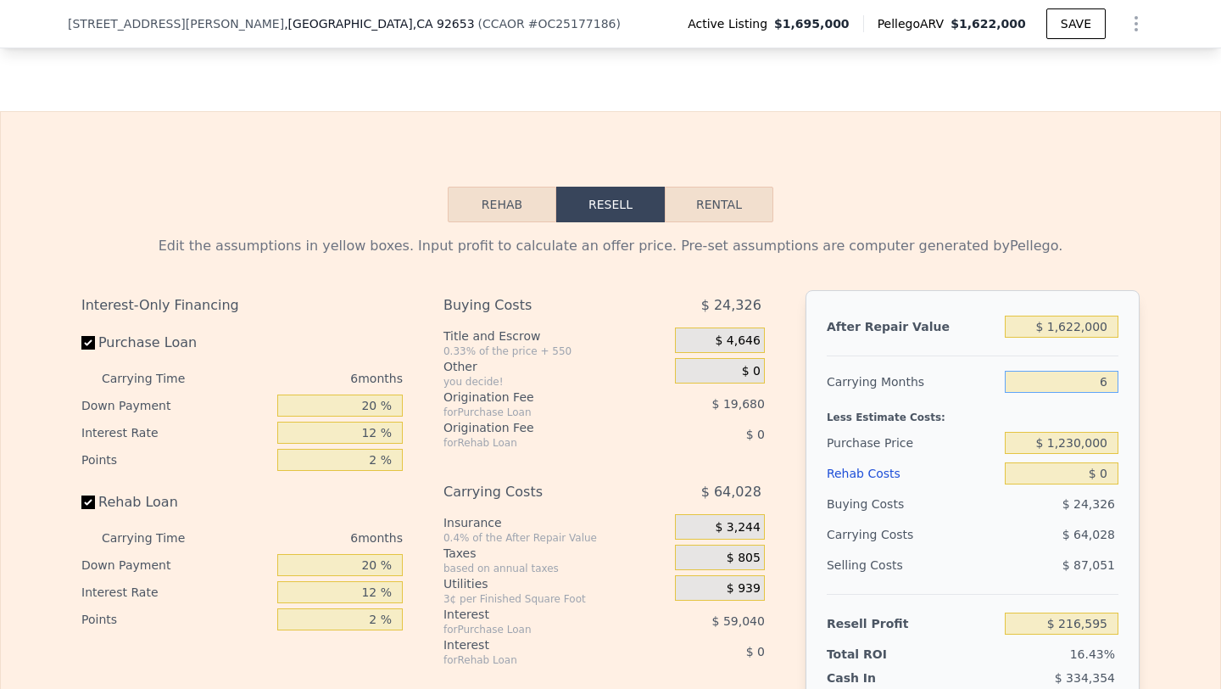
type input "6"
click at [1106, 472] on input "$ 0" at bounding box center [1062, 473] width 114 height 22
type input "$ 1"
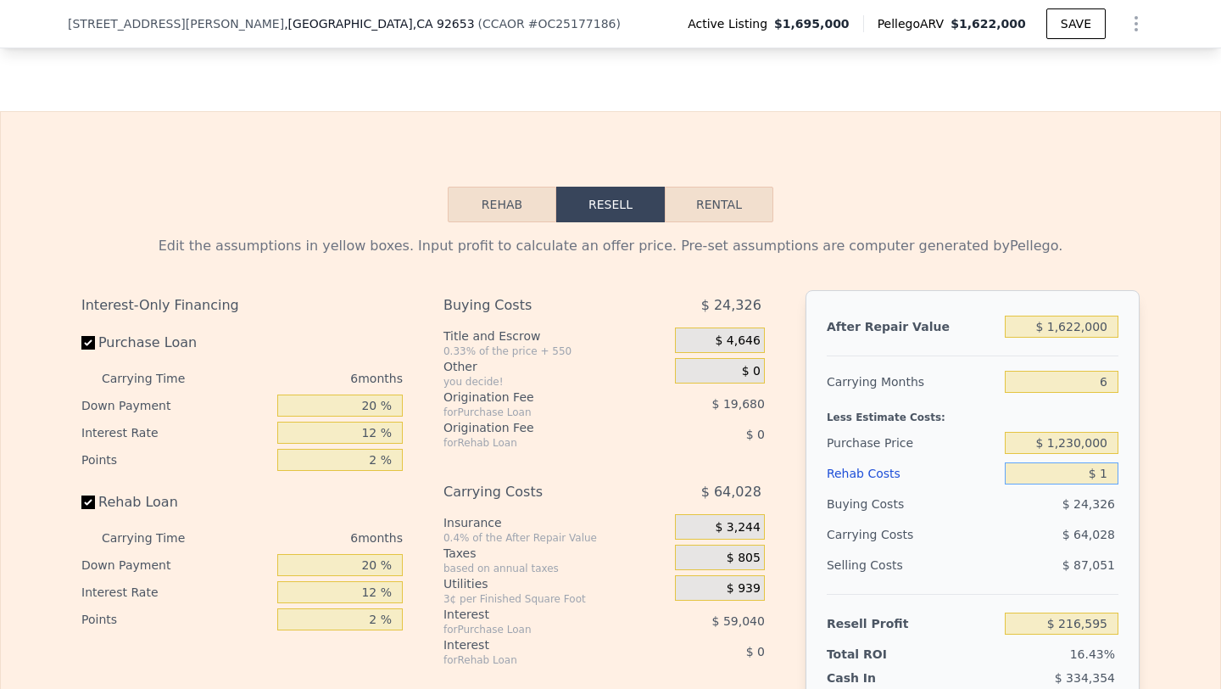
type input "$ 216,594"
type input "$ 15"
type input "$ 216,580"
type input "$ 150"
type input "$ 216,437"
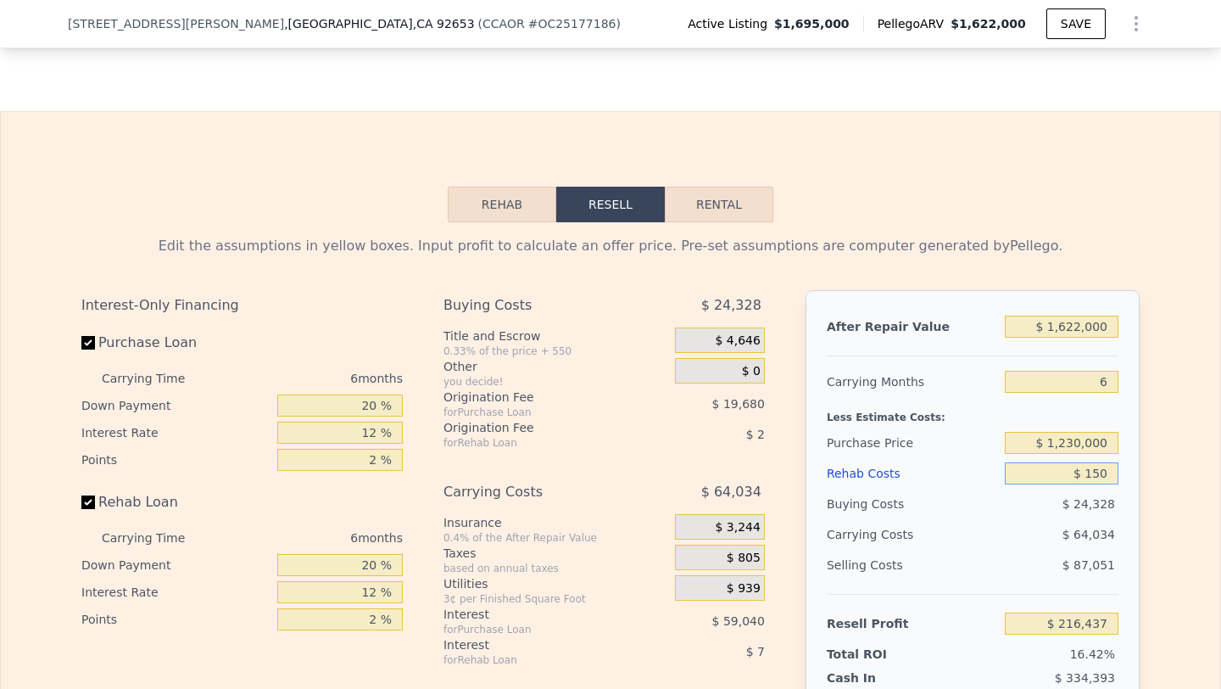
type input "$ 1,500"
type input "$ 214,999"
type input "$ 15,000"
type input "$ 200,635"
type input "$ 150,000"
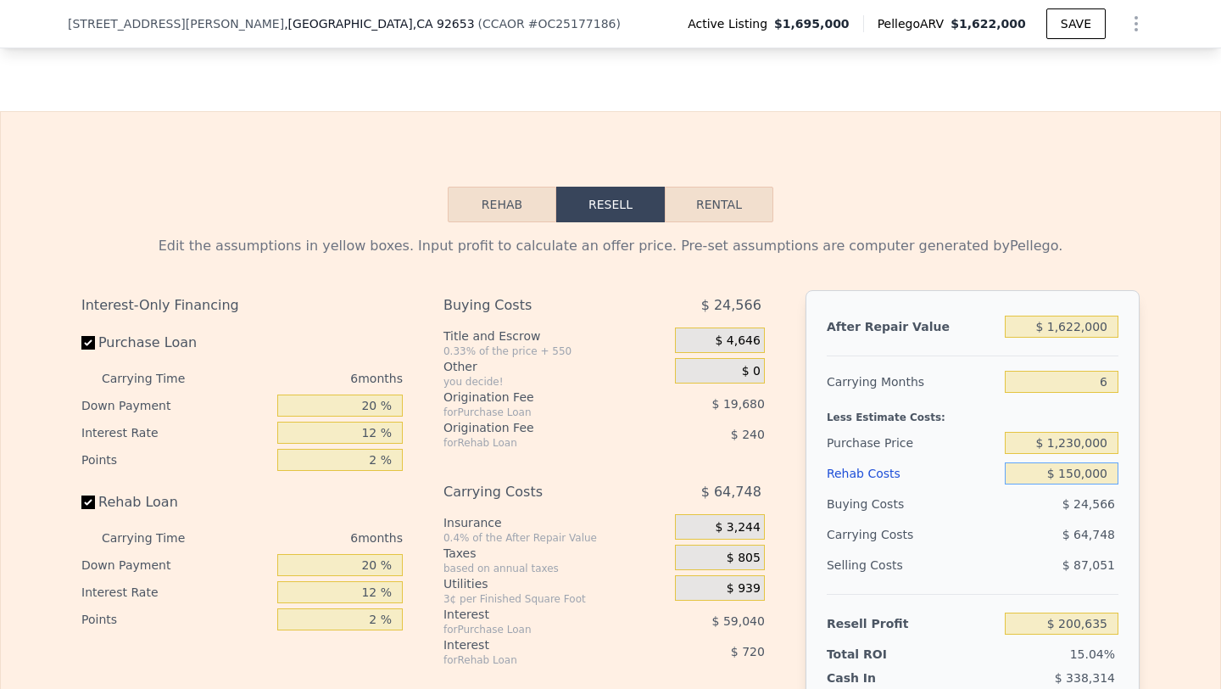
type input "$ 56,995"
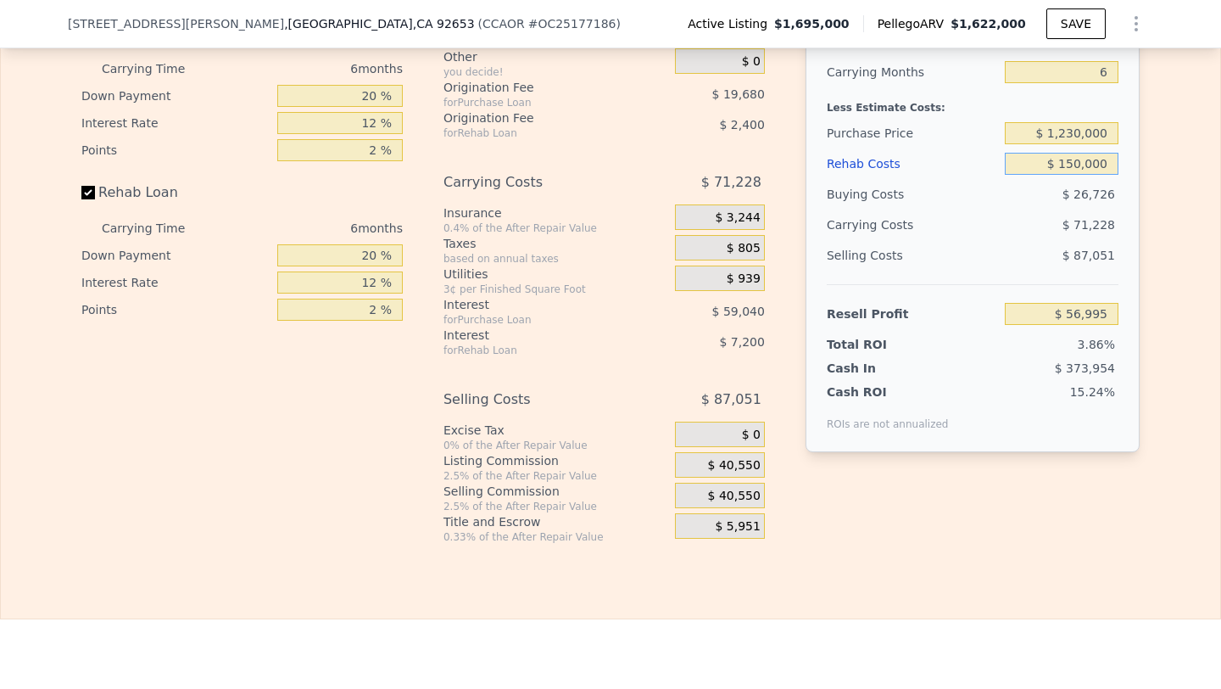
type input "$ 150,000"
click at [737, 495] on span "$ 40,550" at bounding box center [734, 496] width 53 height 15
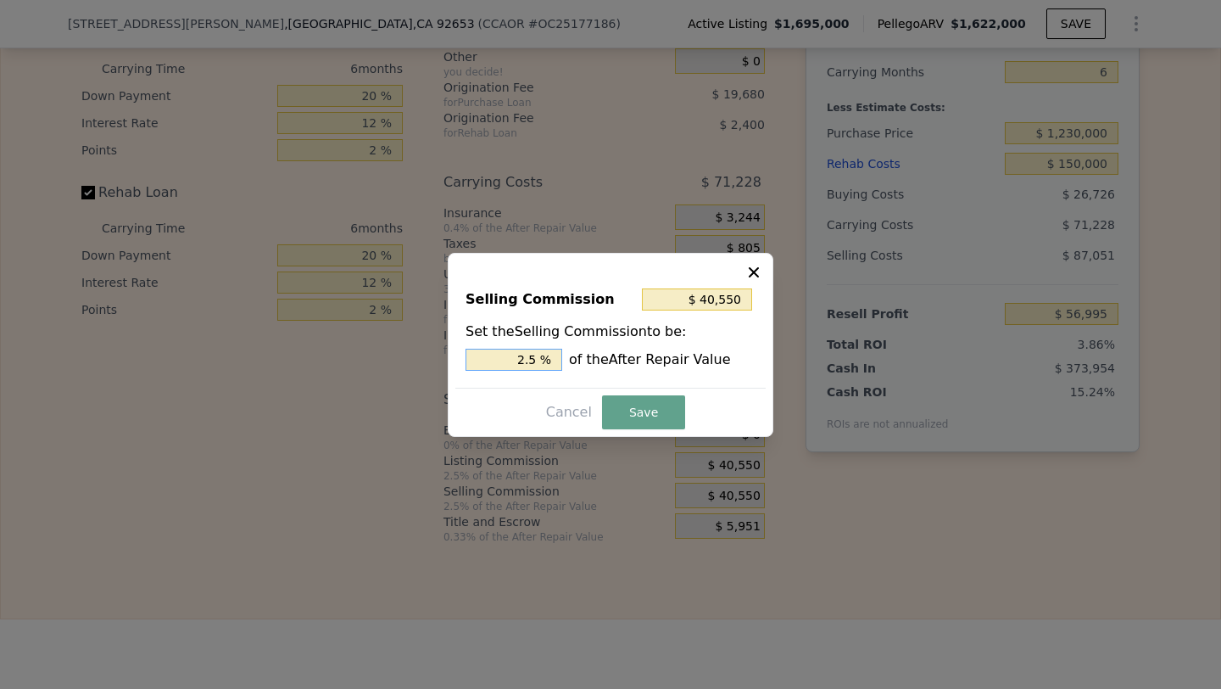
click at [493, 359] on input "2.5 %" at bounding box center [514, 360] width 97 height 22
type input "$ 0"
type input "0 %"
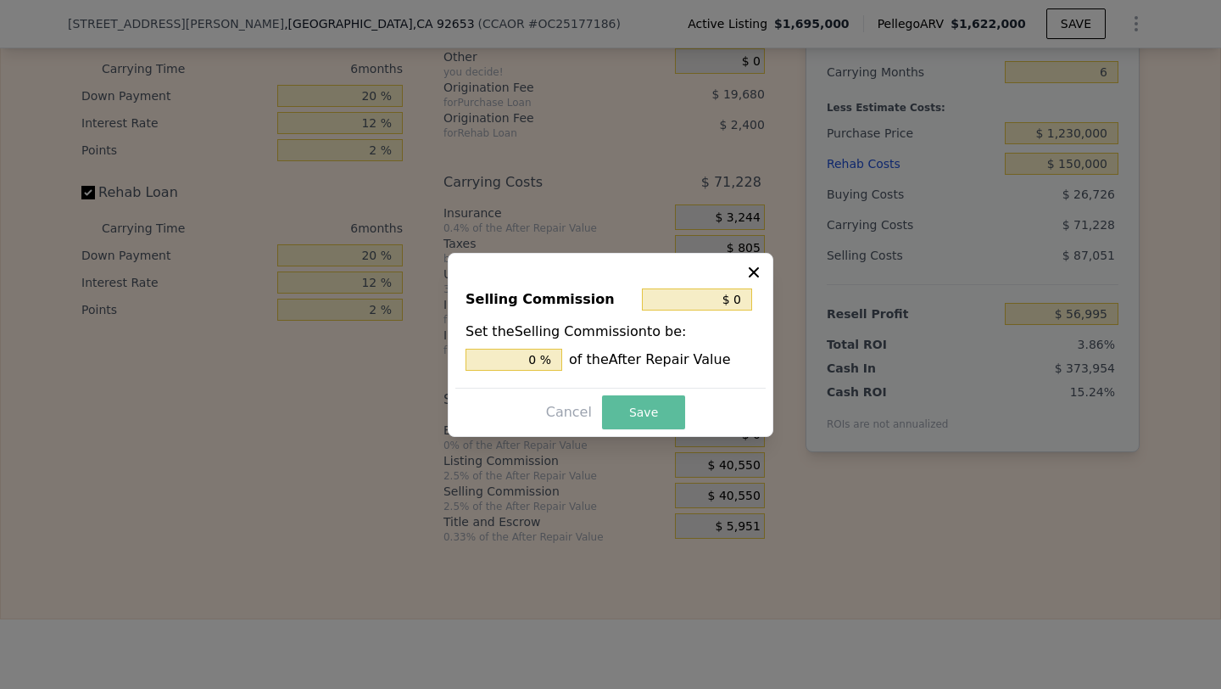
click at [645, 400] on button "Save" at bounding box center [643, 412] width 83 height 34
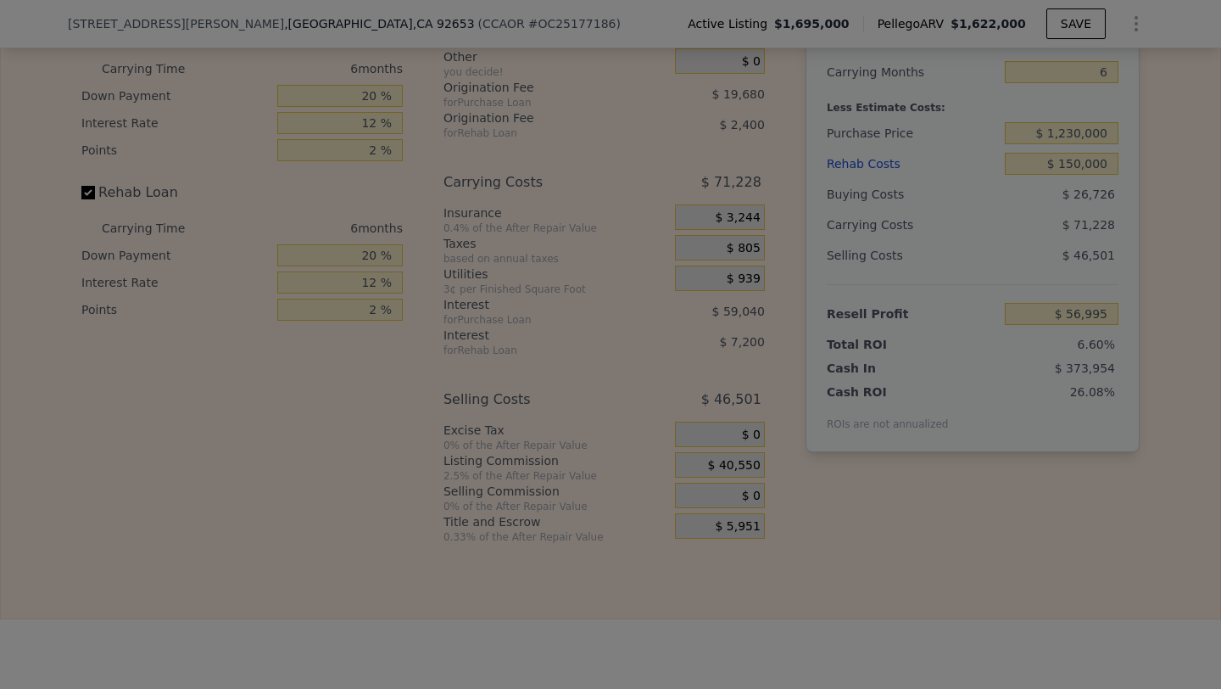
type input "$ 97,545"
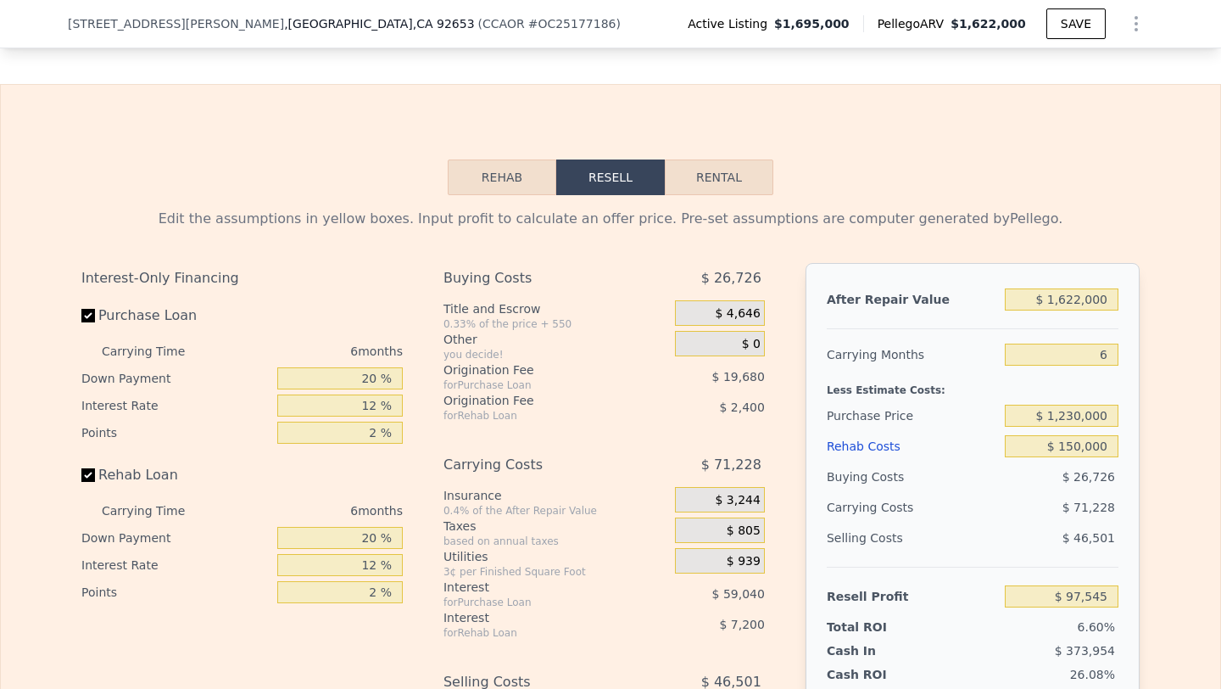
scroll to position [2498, 0]
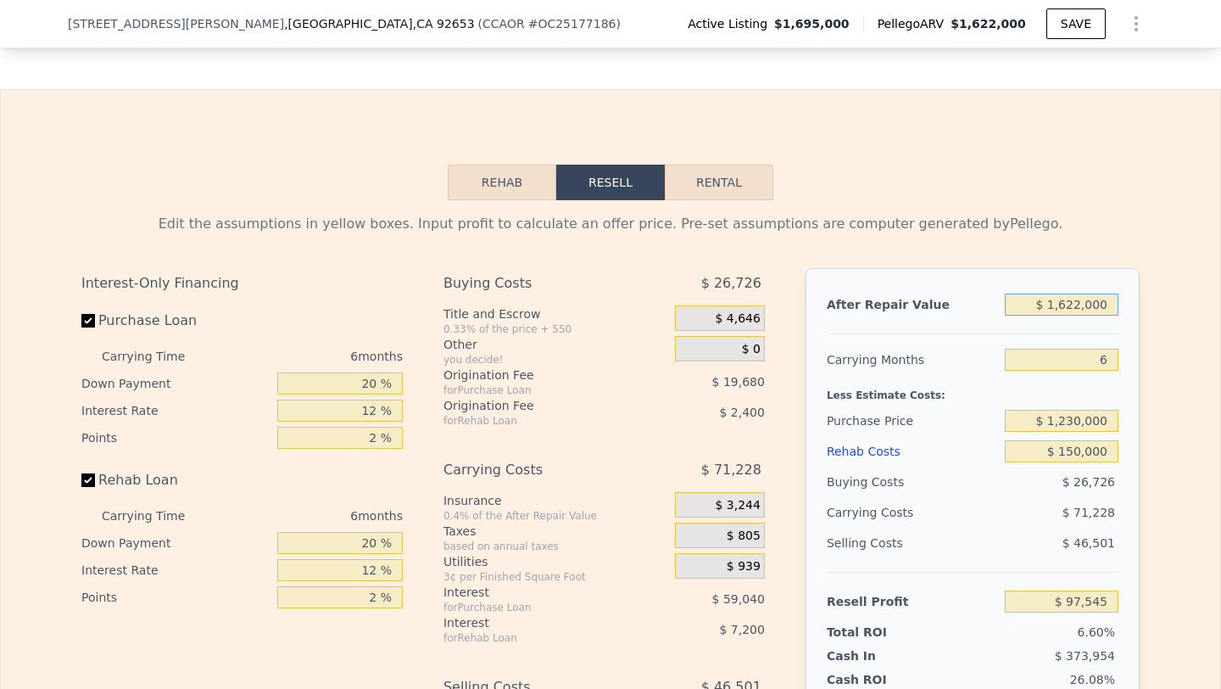
click at [1097, 301] on input "$ 1,622,000" at bounding box center [1062, 304] width 114 height 22
type input "$ 1"
type input "-$ 1,475,259"
type input "$ 16"
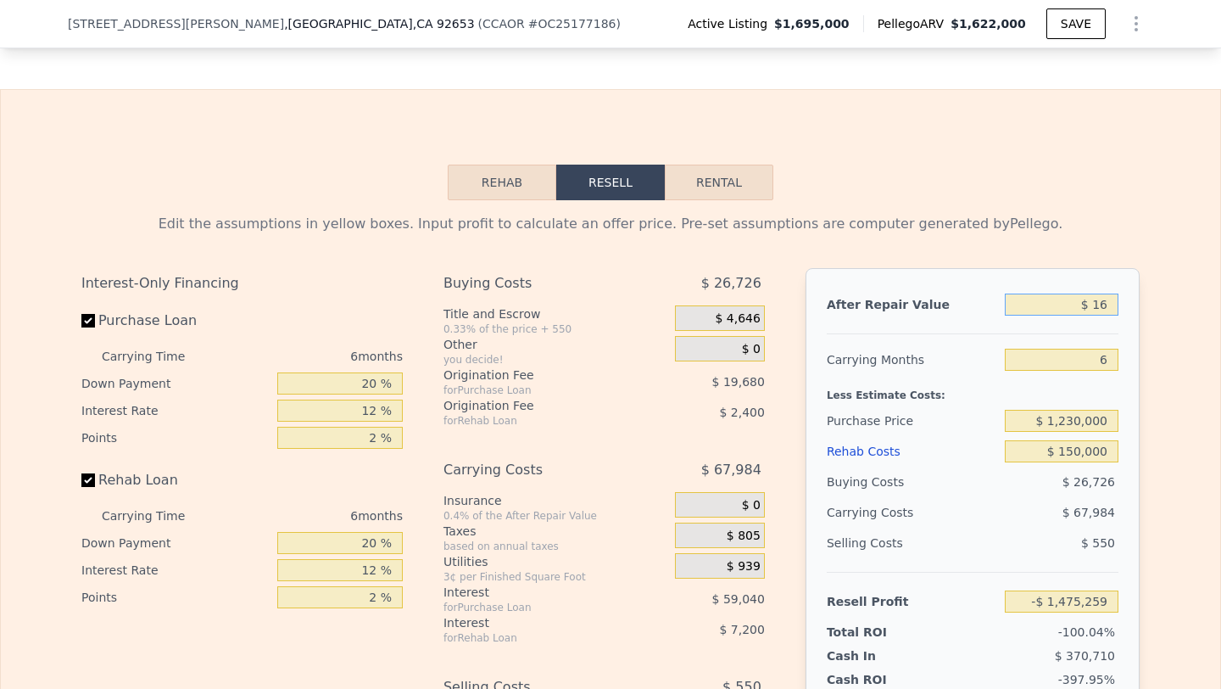
type input "-$ 1,475,244"
type input "$ 160"
type input "-$ 1,475,105"
type input "$ 1,600"
type input "-$ 1,473,708"
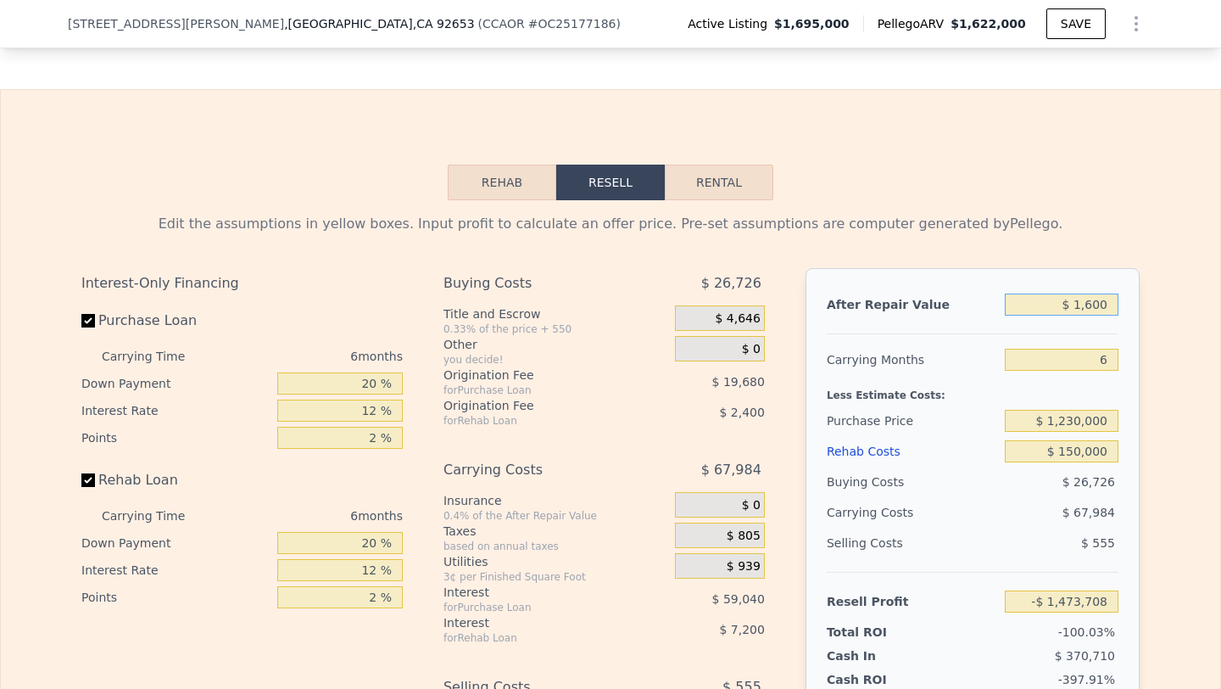
type input "$ 16,000"
type input "-$ 1,459,745"
type input "$ 160,000"
type input "-$ 1,320,113"
type input "$ 1,600,000"
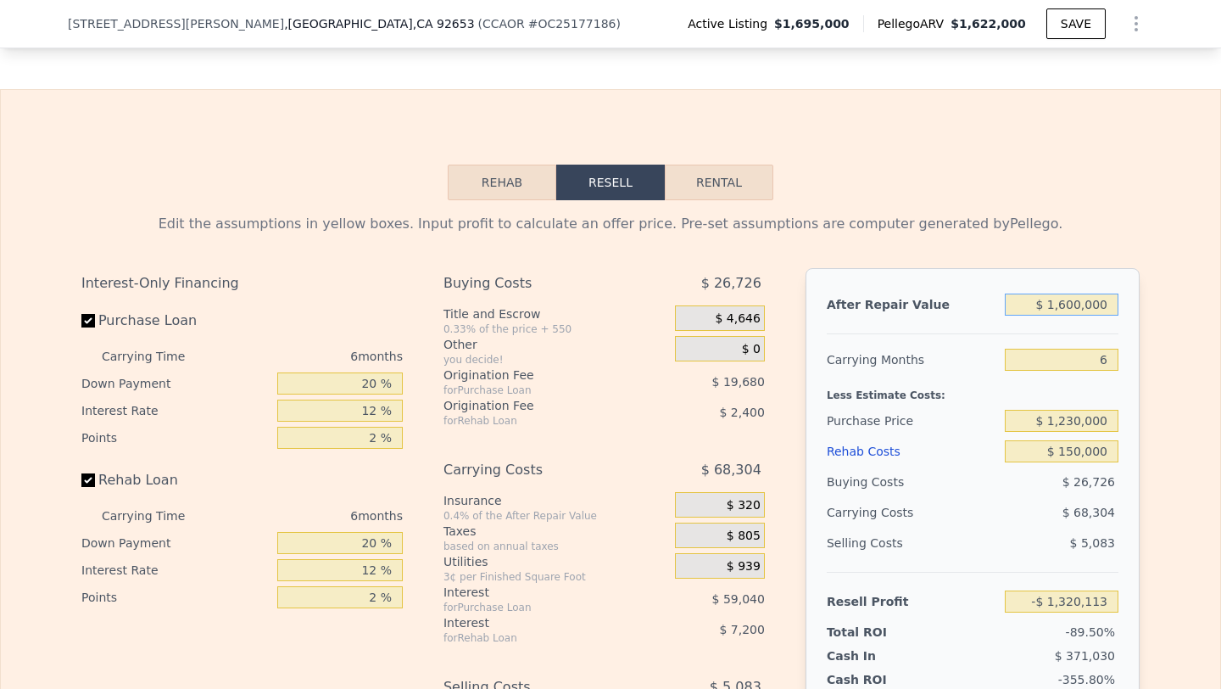
type input "$ 76,212"
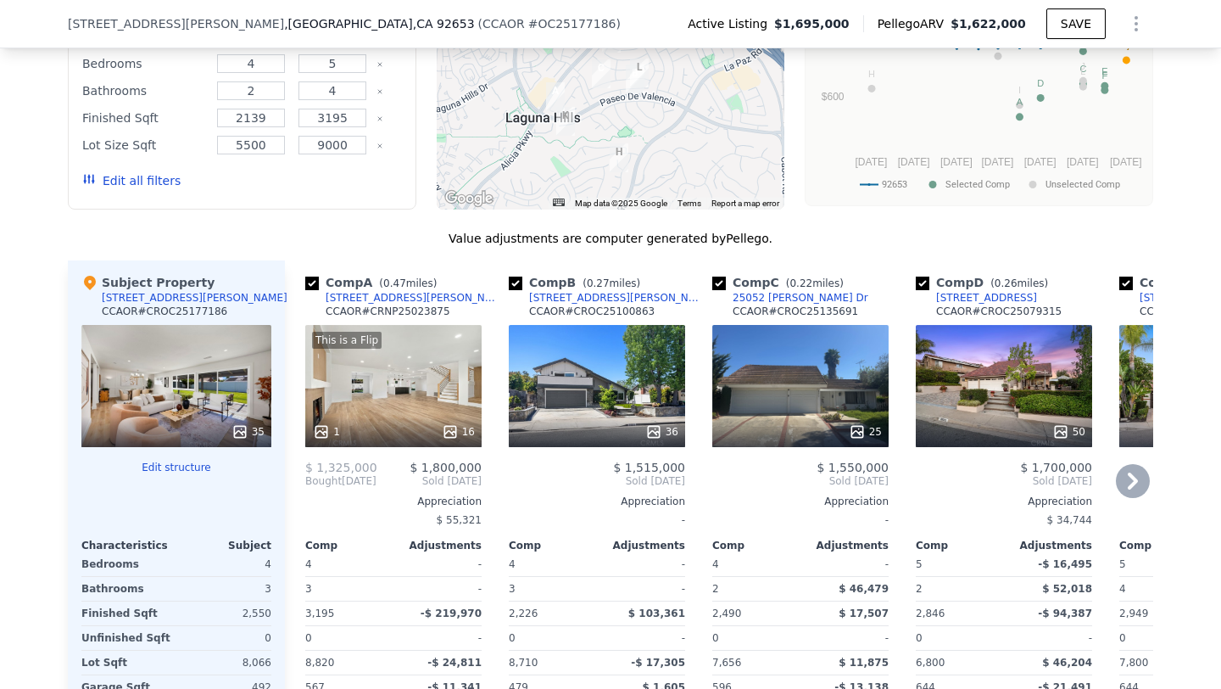
scroll to position [1656, 0]
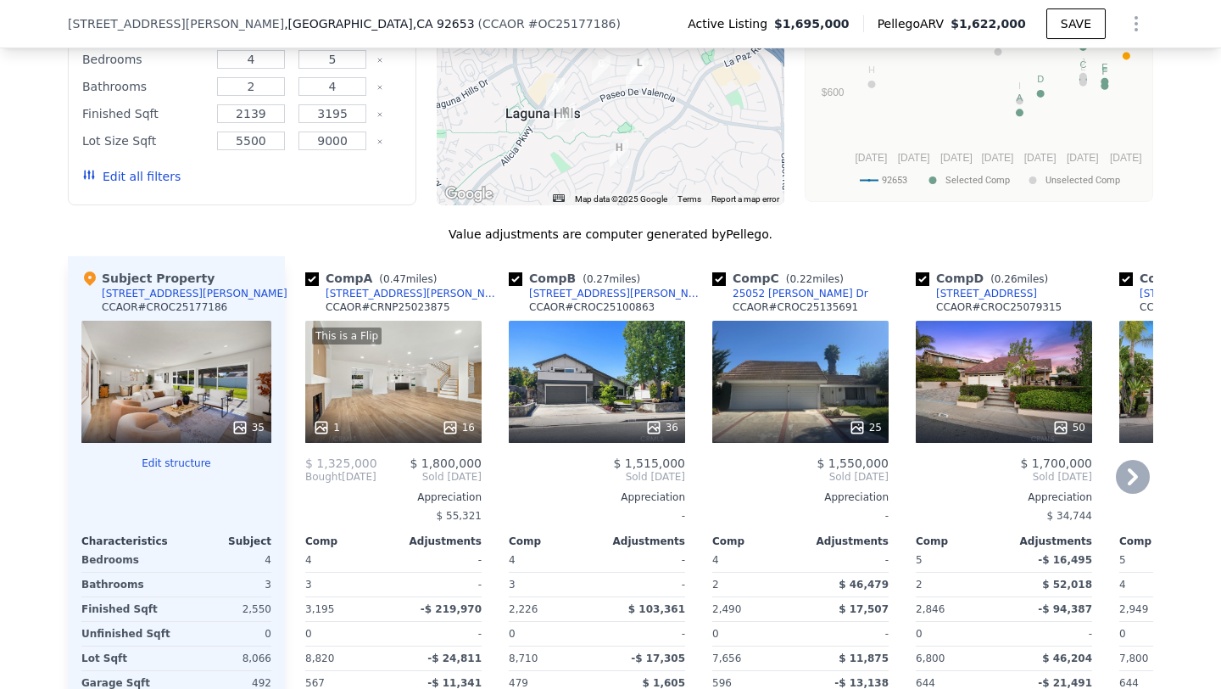
click at [808, 393] on div "25" at bounding box center [800, 382] width 176 height 122
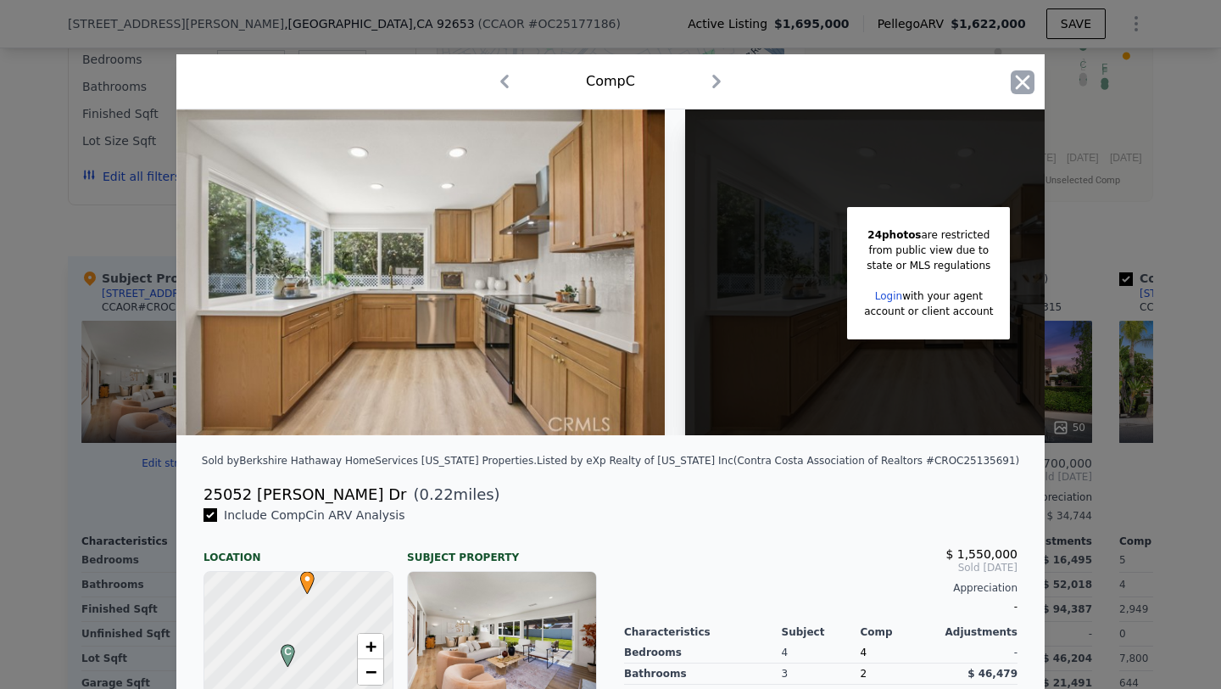
click at [1020, 81] on icon "button" at bounding box center [1023, 82] width 14 height 14
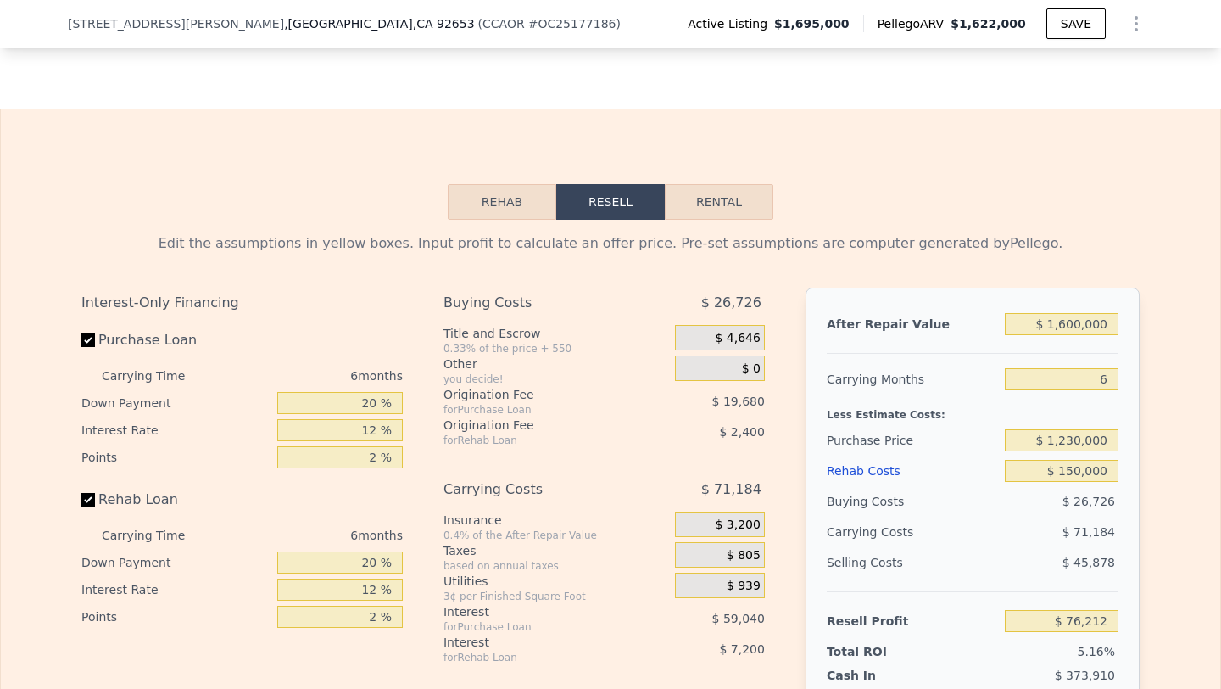
scroll to position [2502, 0]
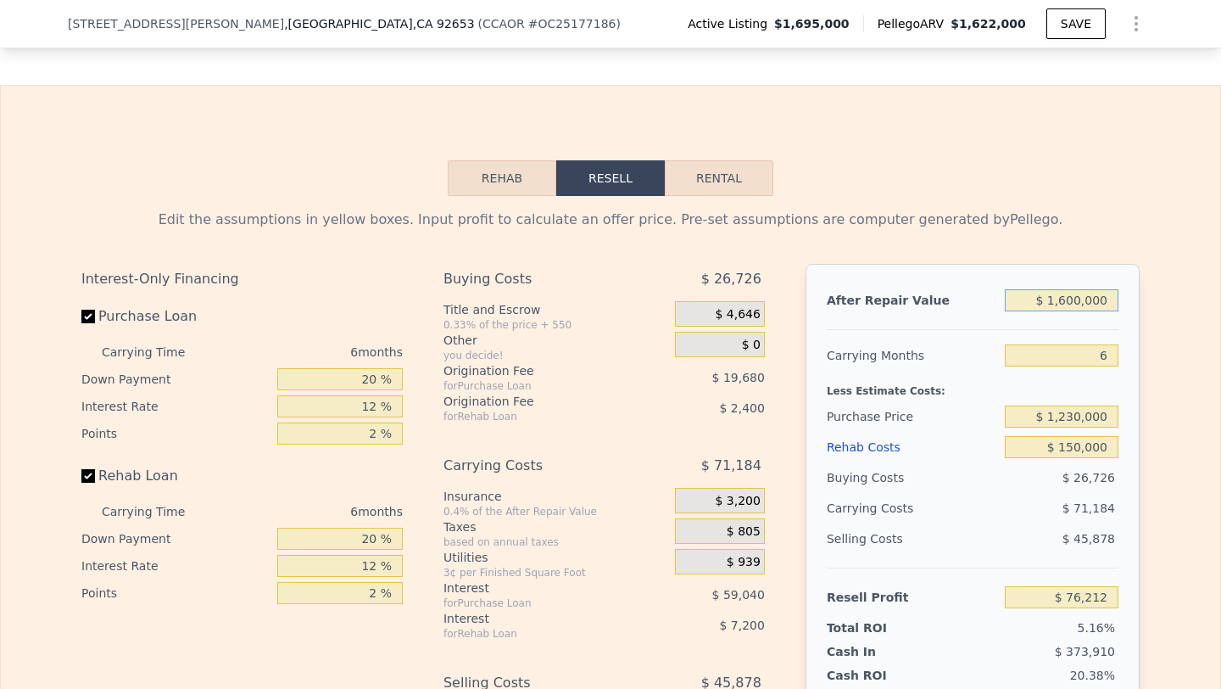
click at [1048, 304] on input "$ 1,600,000" at bounding box center [1062, 300] width 114 height 22
type input "$ 1"
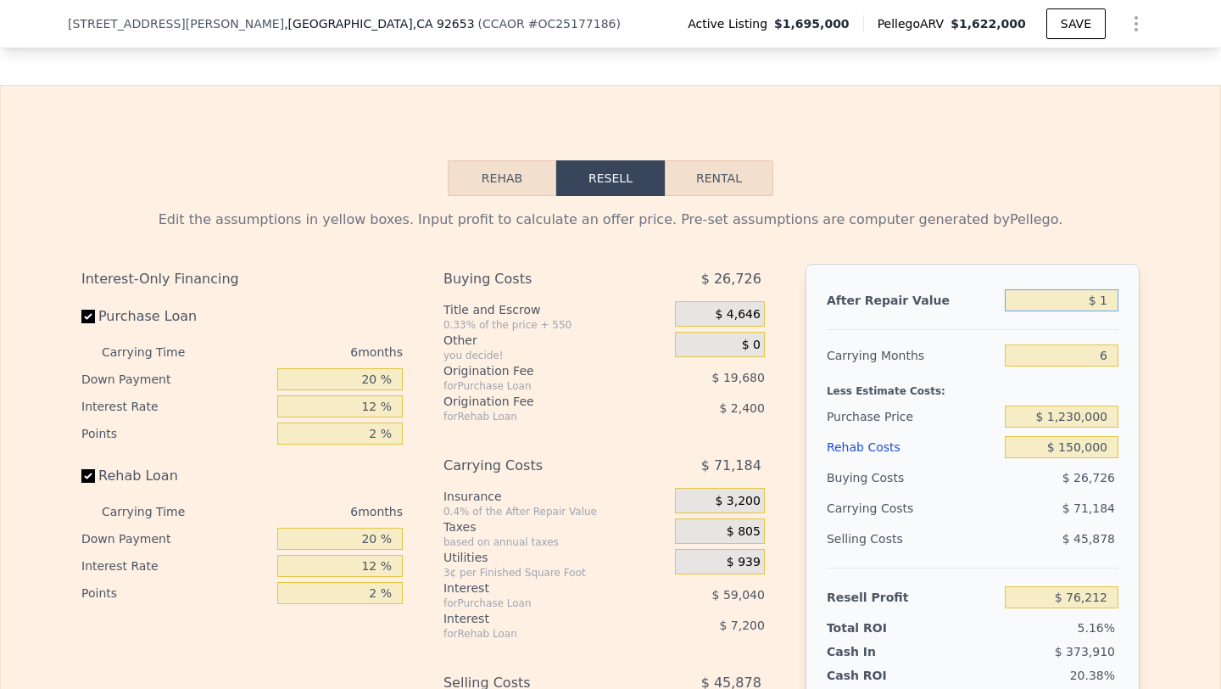
type input "-$ 1,475,259"
type input "$ 15"
type input "-$ 1,475,245"
type input "$ 155"
type input "-$ 1,475,110"
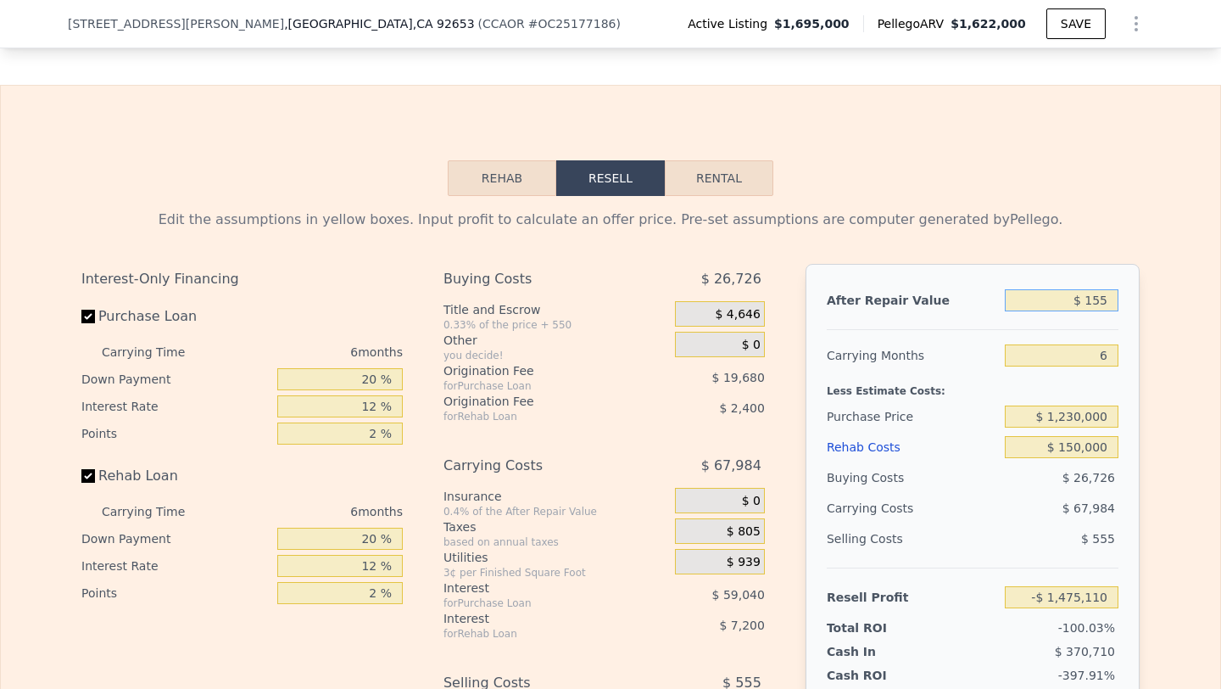
type input "$ 1,555"
type input "-$ 1,473,752"
type input "$ 155"
type input "-$ 1,475,110"
type input "$ 1,550"
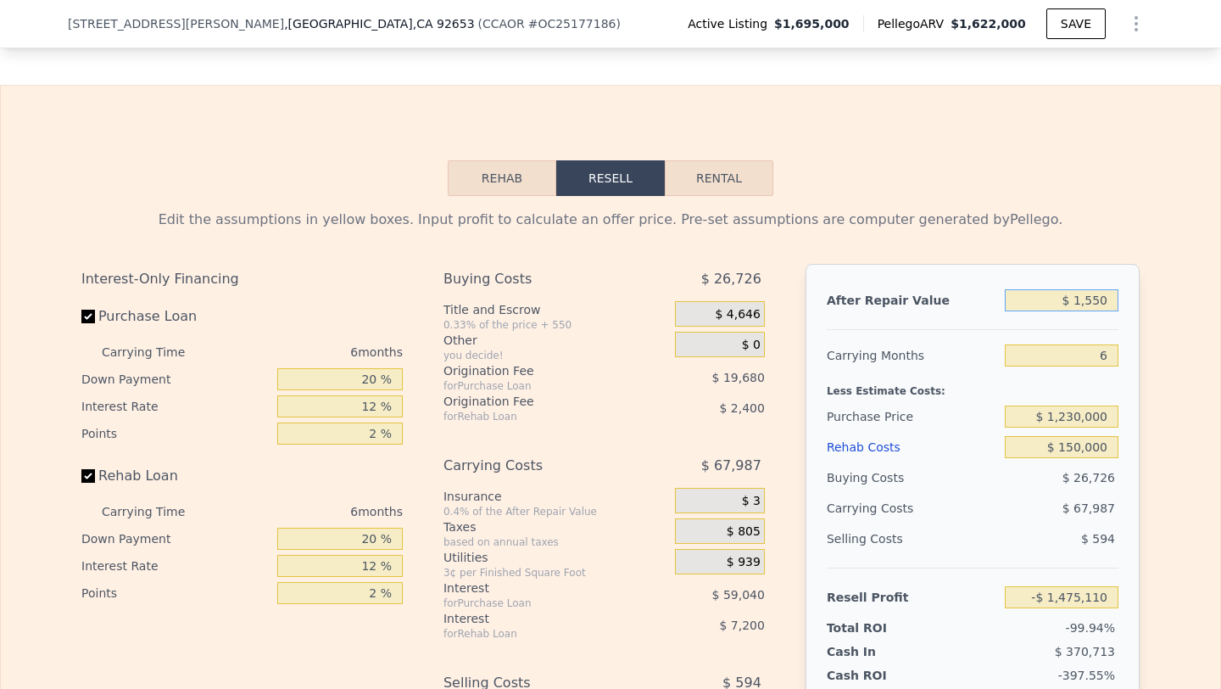
type input "-$ 1,473,757"
type input "$ 15,500"
type input "-$ 1,460,231"
type input "$ 155,000"
type input "-$ 1,324,961"
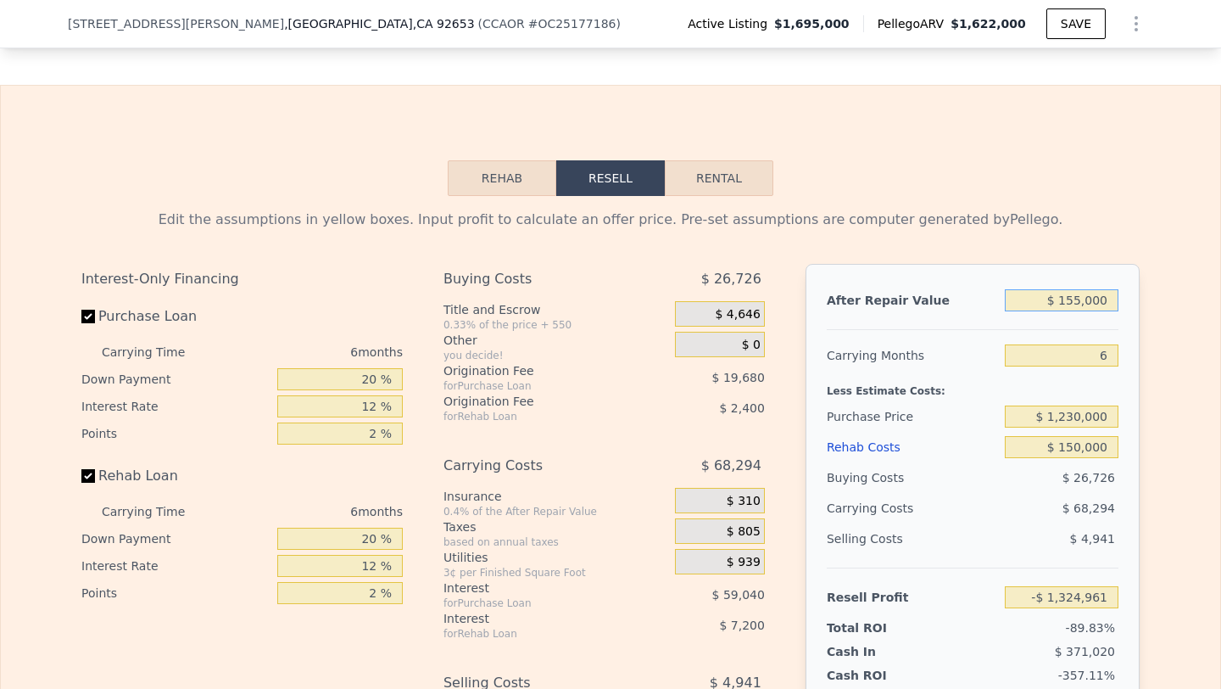
type input "$ 1,550,000"
type input "$ 27,728"
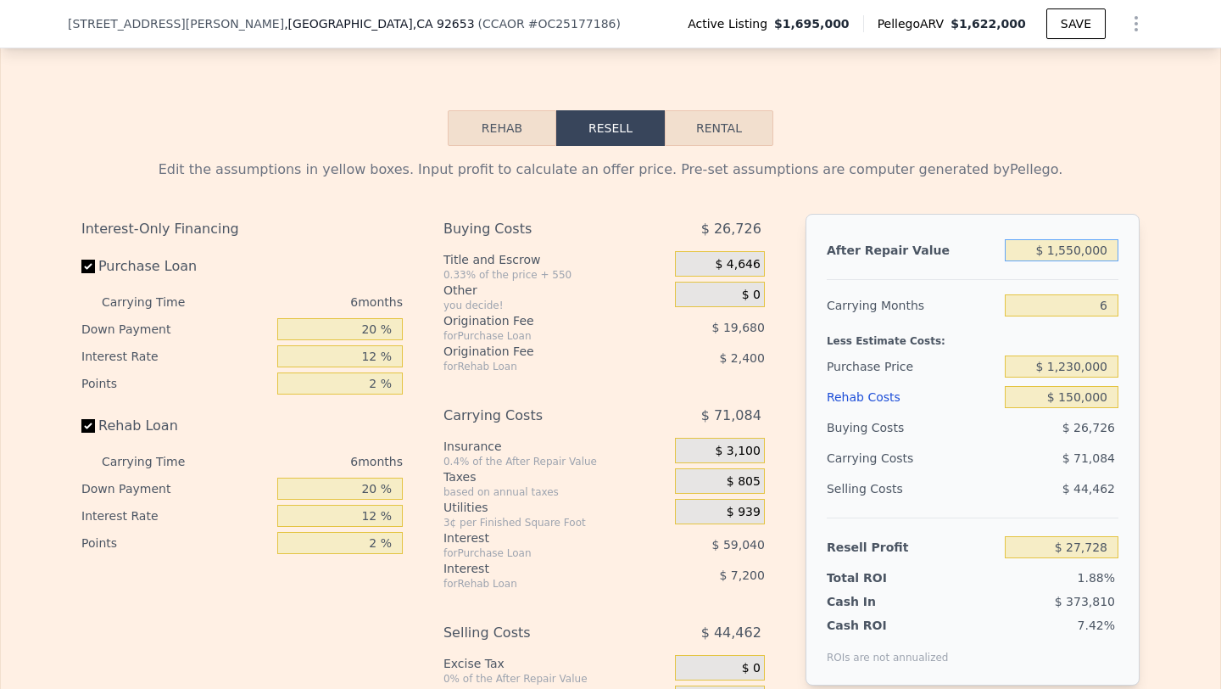
scroll to position [2544, 0]
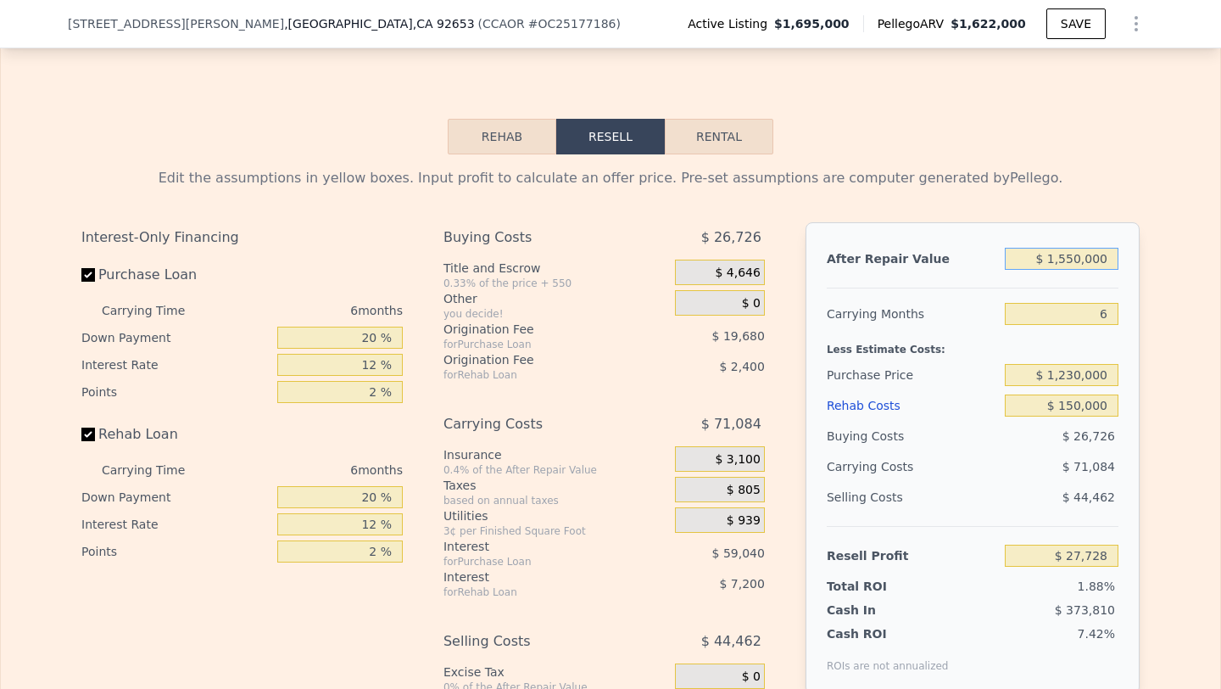
type input "$ 1,550,000"
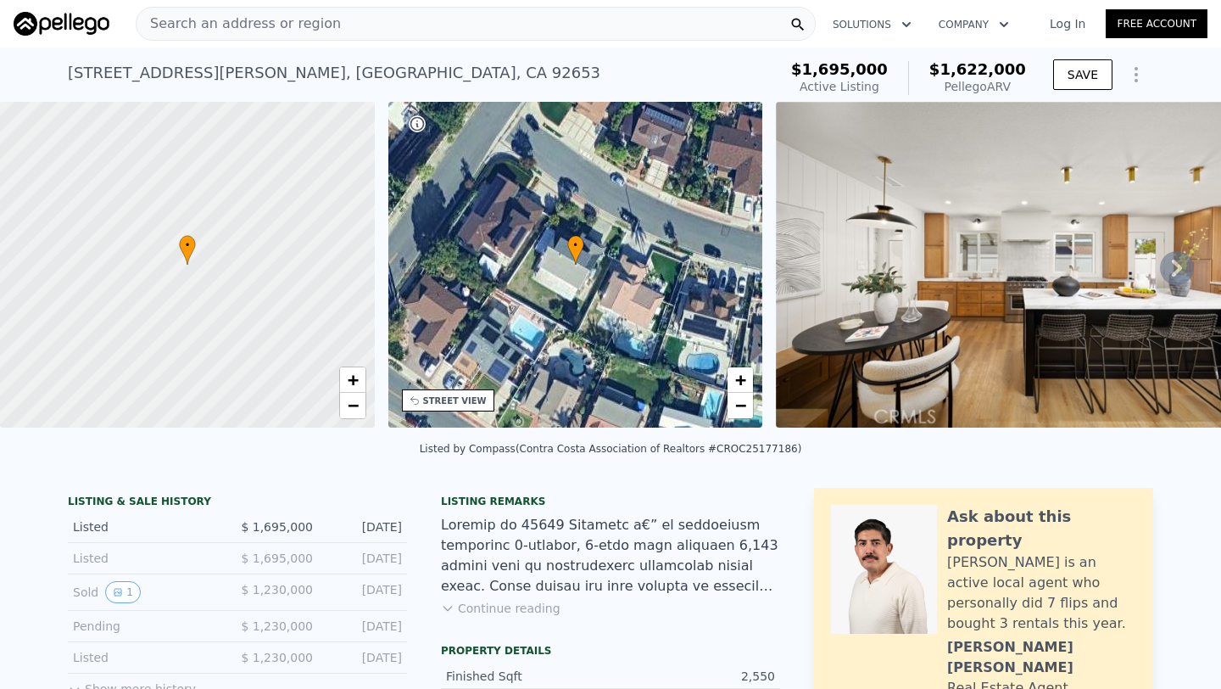
click at [305, 15] on span "Search an address or region" at bounding box center [239, 24] width 204 height 20
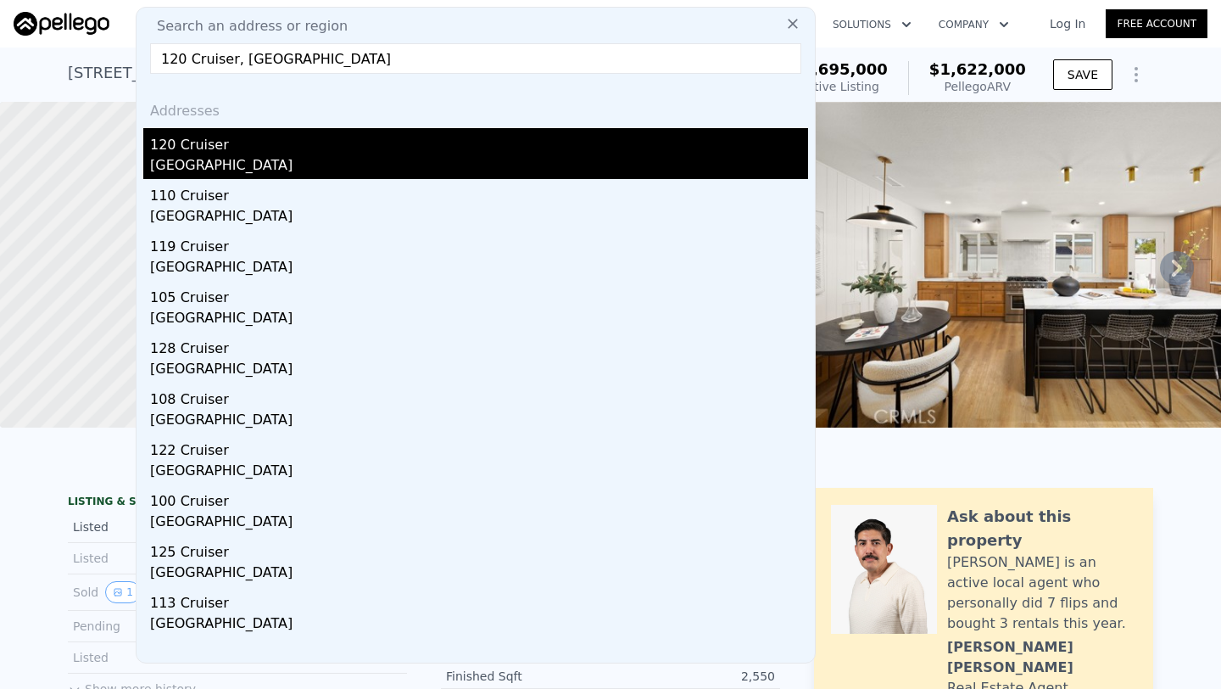
type input "120 Cruiser, [GEOGRAPHIC_DATA]"
click at [297, 146] on div "120 Cruiser" at bounding box center [479, 141] width 658 height 27
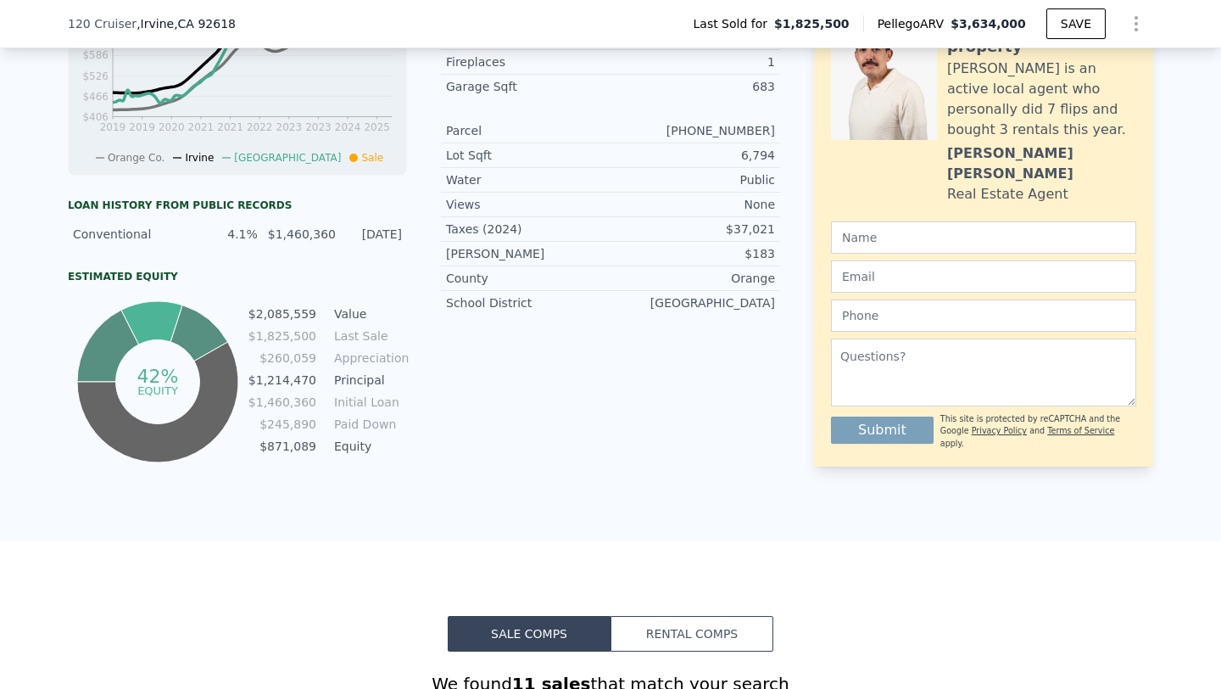
scroll to position [766, 0]
